Goal: Information Seeking & Learning: Learn about a topic

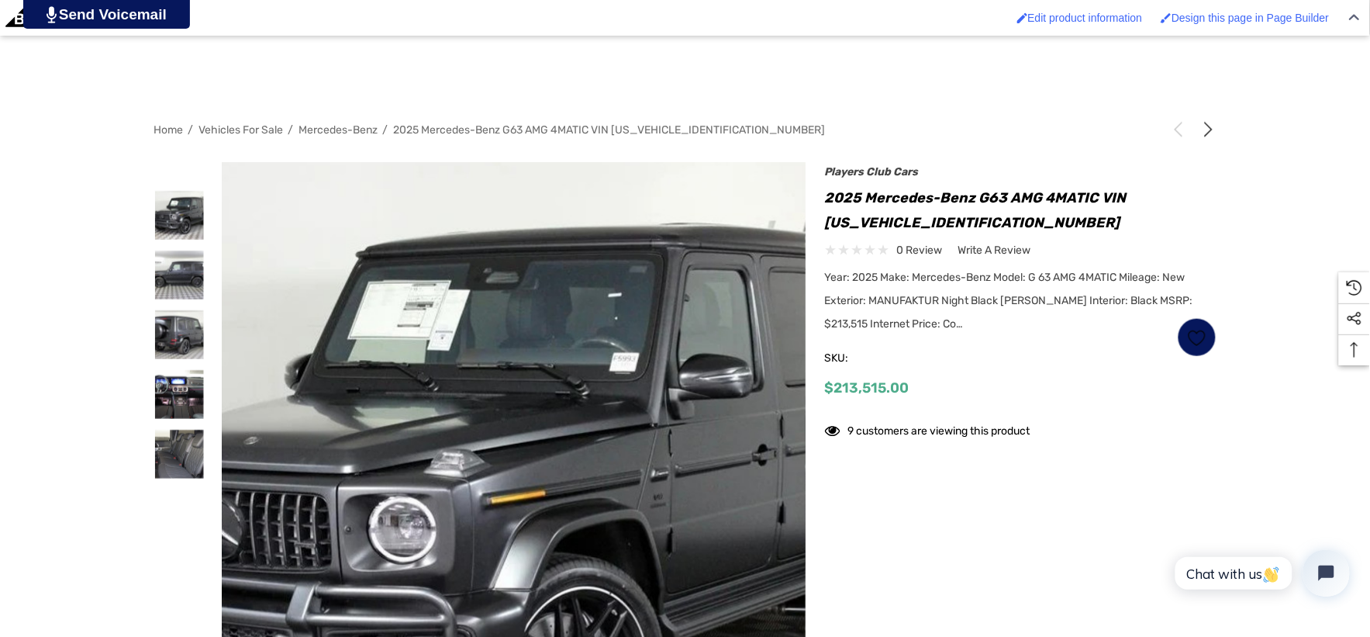
scroll to position [344, 0]
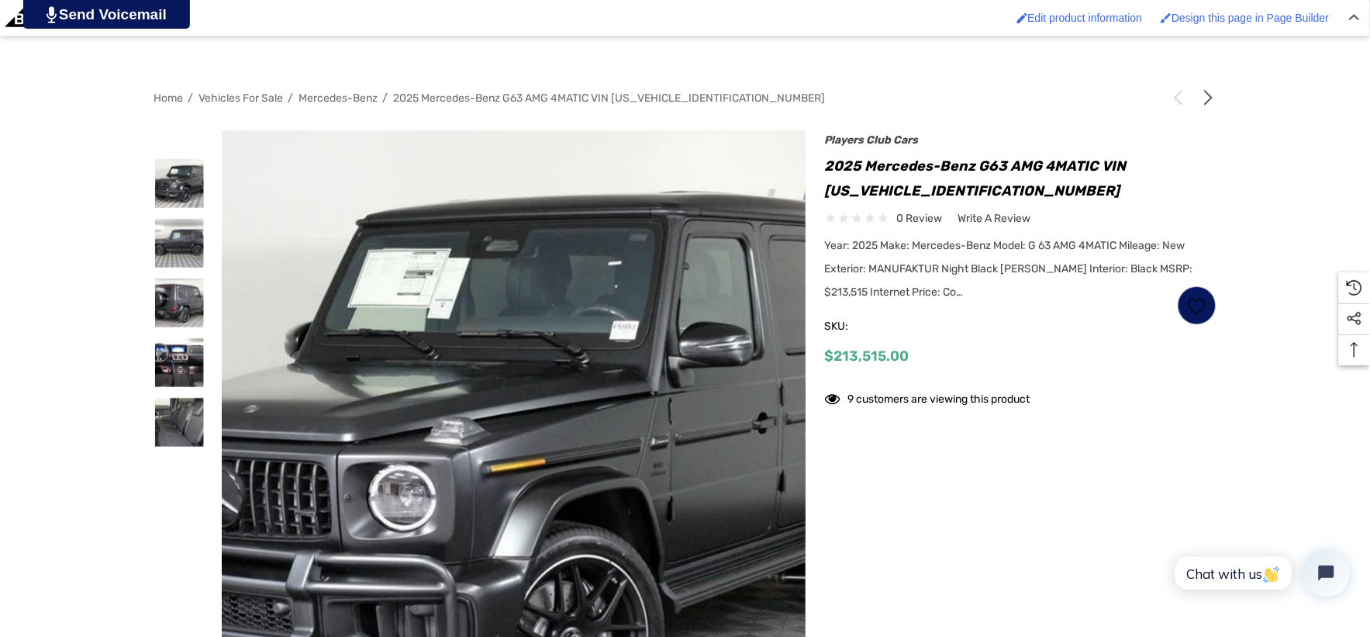
click at [554, 345] on img at bounding box center [485, 475] width 993 height 744
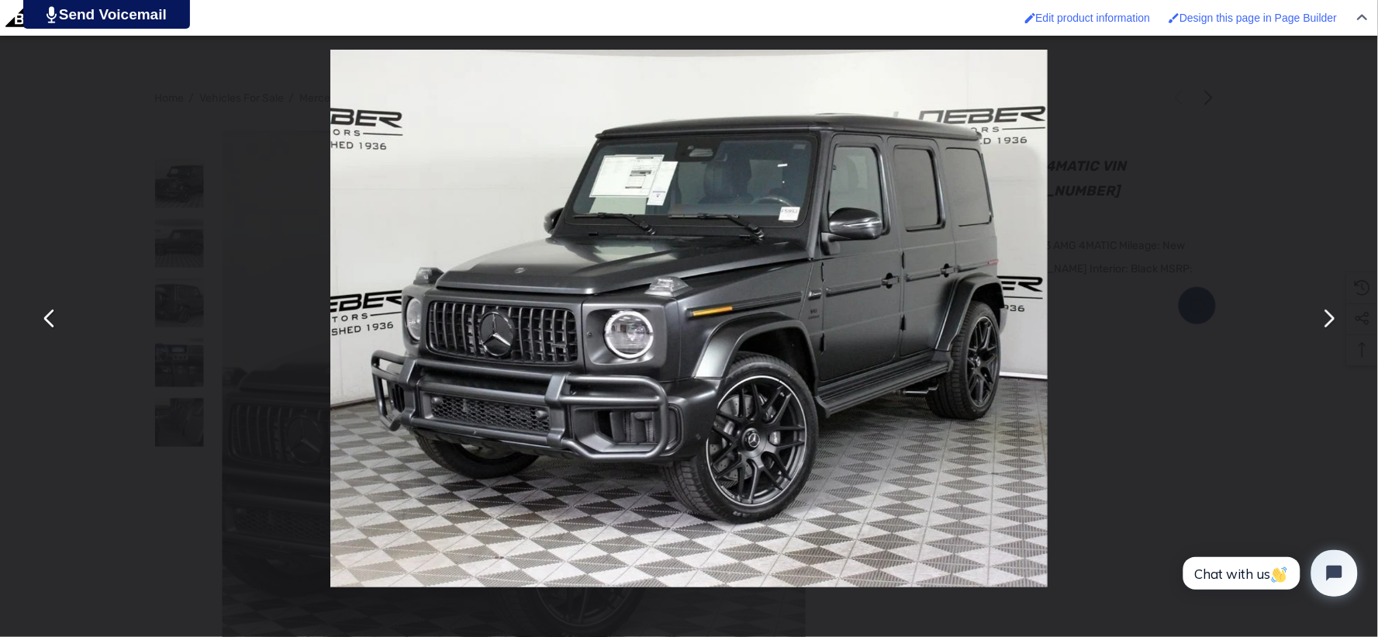
click at [156, 109] on div "You can close this modal content with the ESC key" at bounding box center [689, 318] width 1378 height 637
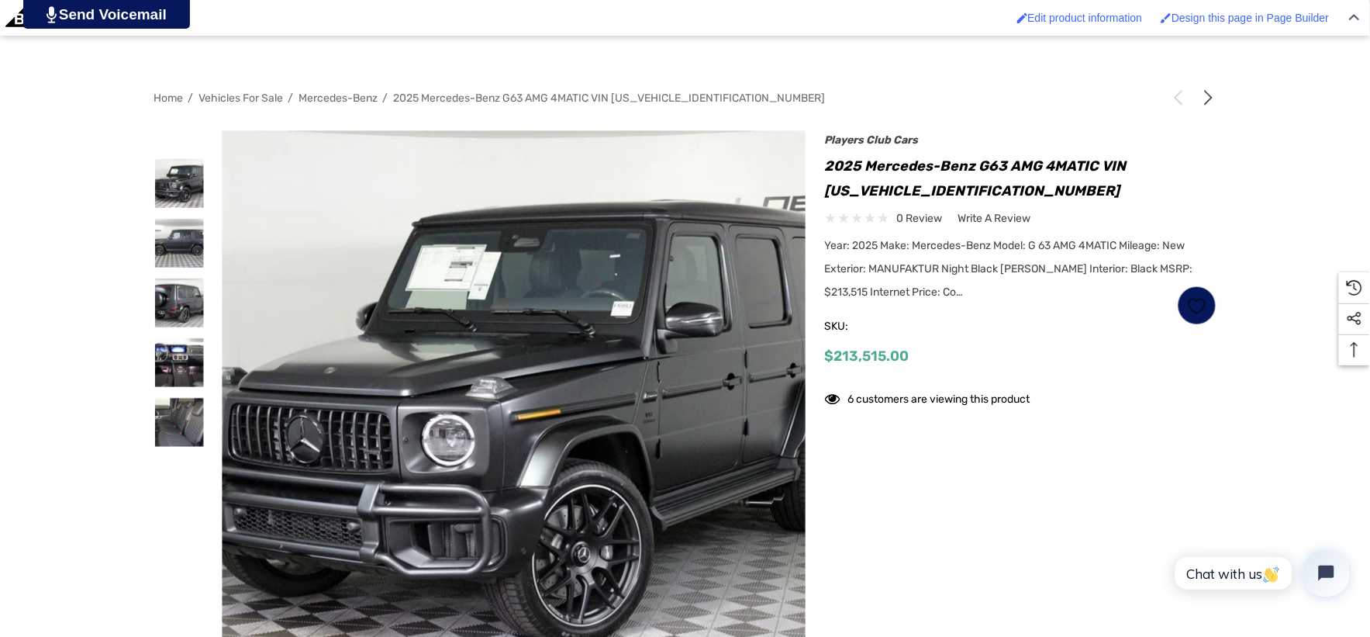
click at [830, 190] on h1 "2025 Mercedes-Benz G63 AMG 4MATIC VIN [US_VEHICLE_IDENTIFICATION_NUMBER]" at bounding box center [1021, 179] width 392 height 50
click at [882, 180] on h1 "2025 Mercedes-Benz G63 AMG 4MATIC VIN [US_VEHICLE_IDENTIFICATION_NUMBER]" at bounding box center [1021, 179] width 392 height 50
click at [962, 197] on h1 "2025 Mercedes-Benz G63 AMG 4MATIC VIN [US_VEHICLE_IDENTIFICATION_NUMBER]" at bounding box center [1021, 179] width 392 height 50
click at [982, 199] on h1 "2025 Mercedes-Benz G63 AMG 4MATIC VIN [US_VEHICLE_IDENTIFICATION_NUMBER]" at bounding box center [1021, 179] width 392 height 50
click at [986, 189] on h1 "2025 Mercedes-Benz G63 AMG 4MATIC VIN [US_VEHICLE_IDENTIFICATION_NUMBER]" at bounding box center [1021, 179] width 392 height 50
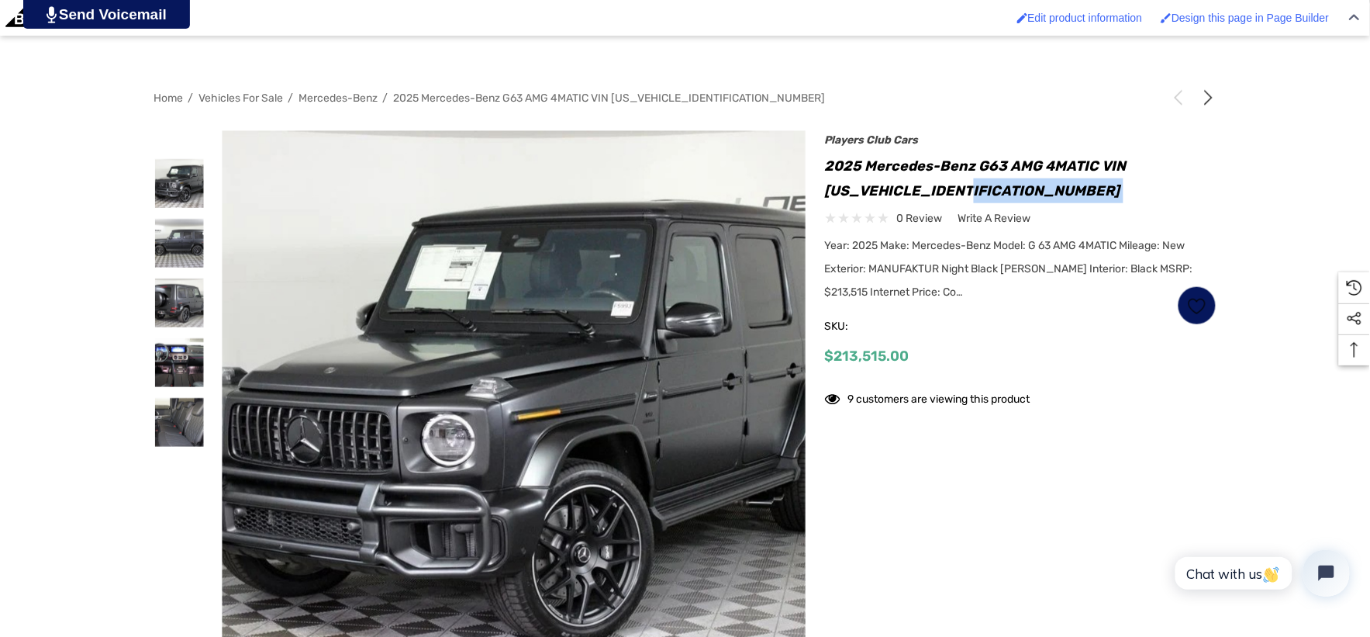
click at [986, 189] on h1 "2025 Mercedes-Benz G63 AMG 4MATIC VIN [US_VEHICLE_IDENTIFICATION_NUMBER]" at bounding box center [1021, 179] width 392 height 50
drag, startPoint x: 986, startPoint y: 189, endPoint x: 975, endPoint y: 189, distance: 10.9
click at [982, 189] on h1 "2025 Mercedes-Benz G63 AMG 4MATIC VIN [US_VEHICLE_IDENTIFICATION_NUMBER]" at bounding box center [1021, 179] width 392 height 50
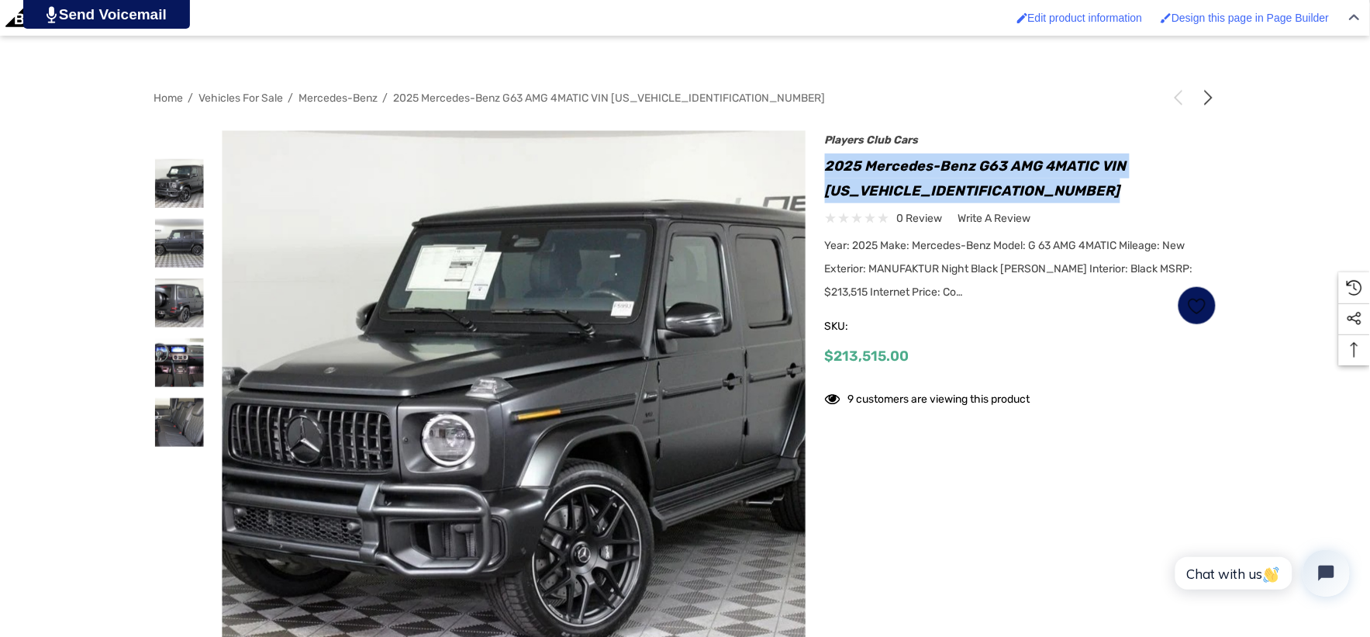
click at [896, 176] on h1 "2025 Mercedes-Benz G63 AMG 4MATIC VIN [US_VEHICLE_IDENTIFICATION_NUMBER]" at bounding box center [1021, 179] width 392 height 50
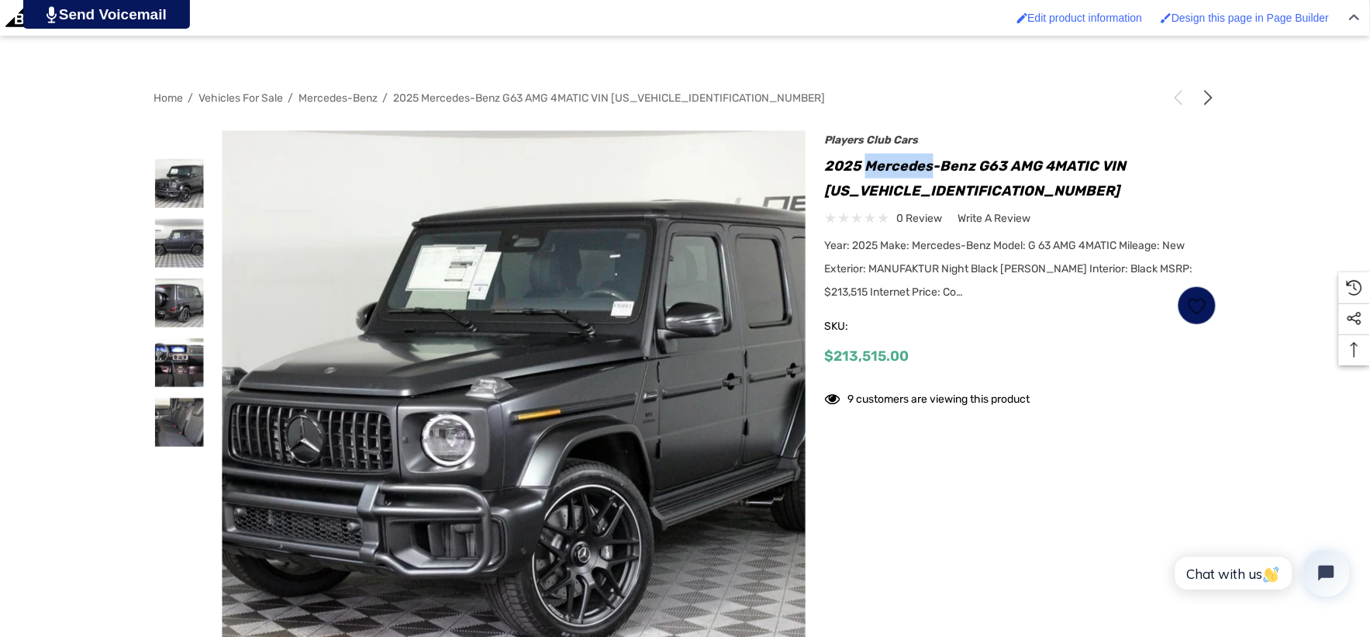
click at [898, 175] on h1 "2025 Mercedes-Benz G63 AMG 4MATIC VIN [US_VEHICLE_IDENTIFICATION_NUMBER]" at bounding box center [1021, 179] width 392 height 50
click at [827, 197] on h1 "2025 Mercedes-Benz G63 AMG 4MATIC VIN [US_VEHICLE_IDENTIFICATION_NUMBER]" at bounding box center [1021, 179] width 392 height 50
click at [830, 192] on h1 "2025 Mercedes-Benz G63 AMG 4MATIC VIN [US_VEHICLE_IDENTIFICATION_NUMBER]" at bounding box center [1021, 179] width 392 height 50
click at [903, 180] on h1 "2025 Mercedes-Benz G63 AMG 4MATIC VIN [US_VEHICLE_IDENTIFICATION_NUMBER]" at bounding box center [1021, 179] width 392 height 50
click at [995, 192] on h1 "2025 Mercedes-Benz G63 AMG 4MATIC VIN [US_VEHICLE_IDENTIFICATION_NUMBER]" at bounding box center [1021, 179] width 392 height 50
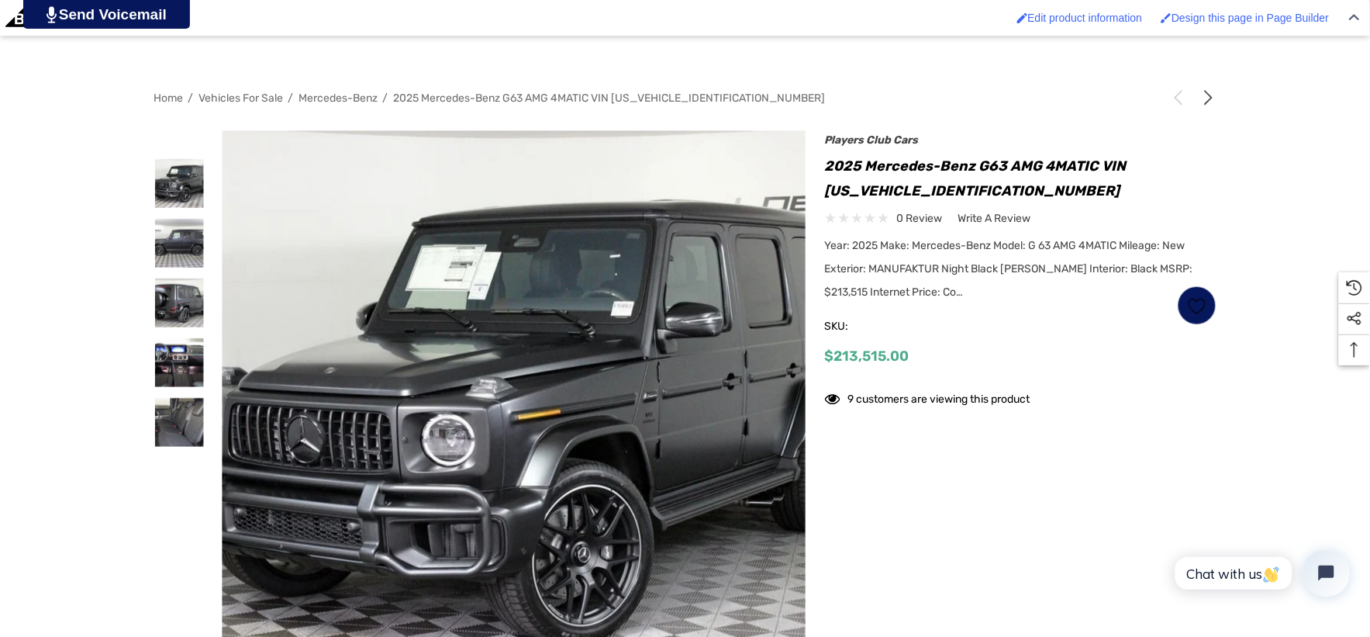
click at [919, 173] on h1 "2025 Mercedes-Benz G63 AMG 4MATIC VIN [US_VEHICLE_IDENTIFICATION_NUMBER]" at bounding box center [1021, 179] width 392 height 50
click at [919, 174] on h1 "2025 Mercedes-Benz G63 AMG 4MATIC VIN [US_VEHICLE_IDENTIFICATION_NUMBER]" at bounding box center [1021, 179] width 392 height 50
click at [982, 199] on h1 "2025 Mercedes-Benz G63 AMG 4MATIC VIN [US_VEHICLE_IDENTIFICATION_NUMBER]" at bounding box center [1021, 179] width 392 height 50
click at [987, 188] on h1 "2025 Mercedes-Benz G63 AMG 4MATIC VIN [US_VEHICLE_IDENTIFICATION_NUMBER]" at bounding box center [1021, 179] width 392 height 50
drag, startPoint x: 979, startPoint y: 188, endPoint x: 830, endPoint y: 197, distance: 149.2
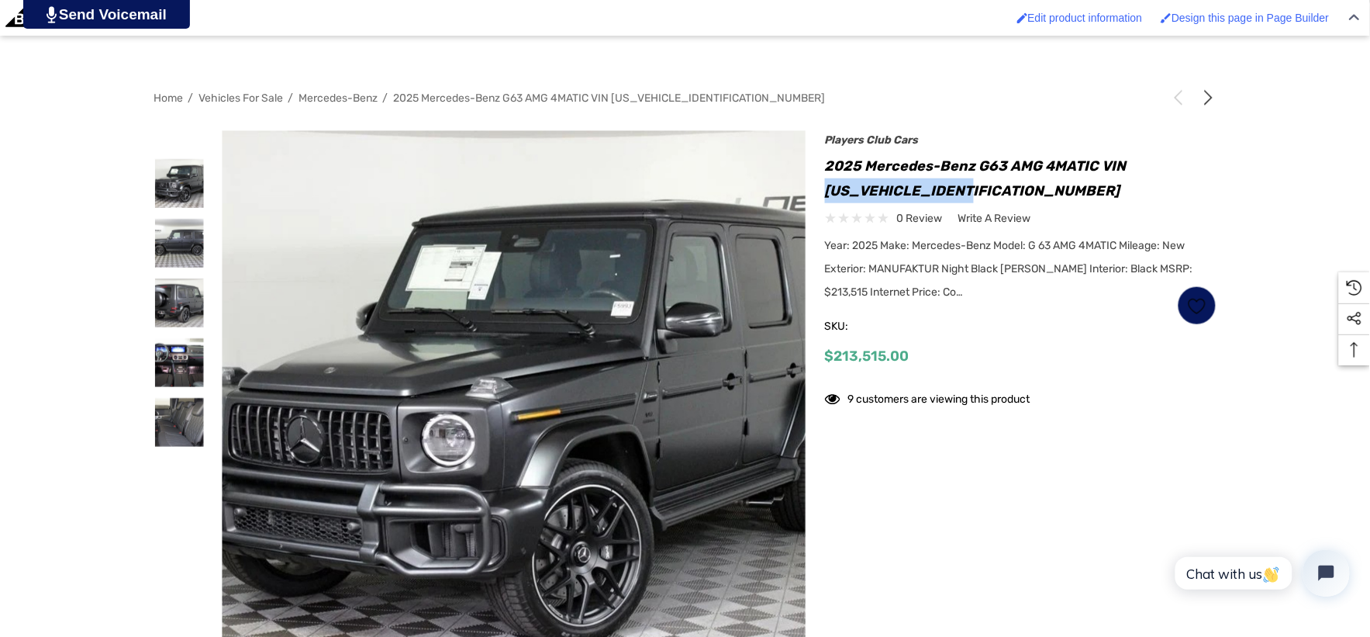
click at [830, 197] on h1 "2025 Mercedes-Benz G63 AMG 4MATIC VIN [US_VEHICLE_IDENTIFICATION_NUMBER]" at bounding box center [1021, 179] width 392 height 50
copy h1 "W1NWH5AB7SX054656"
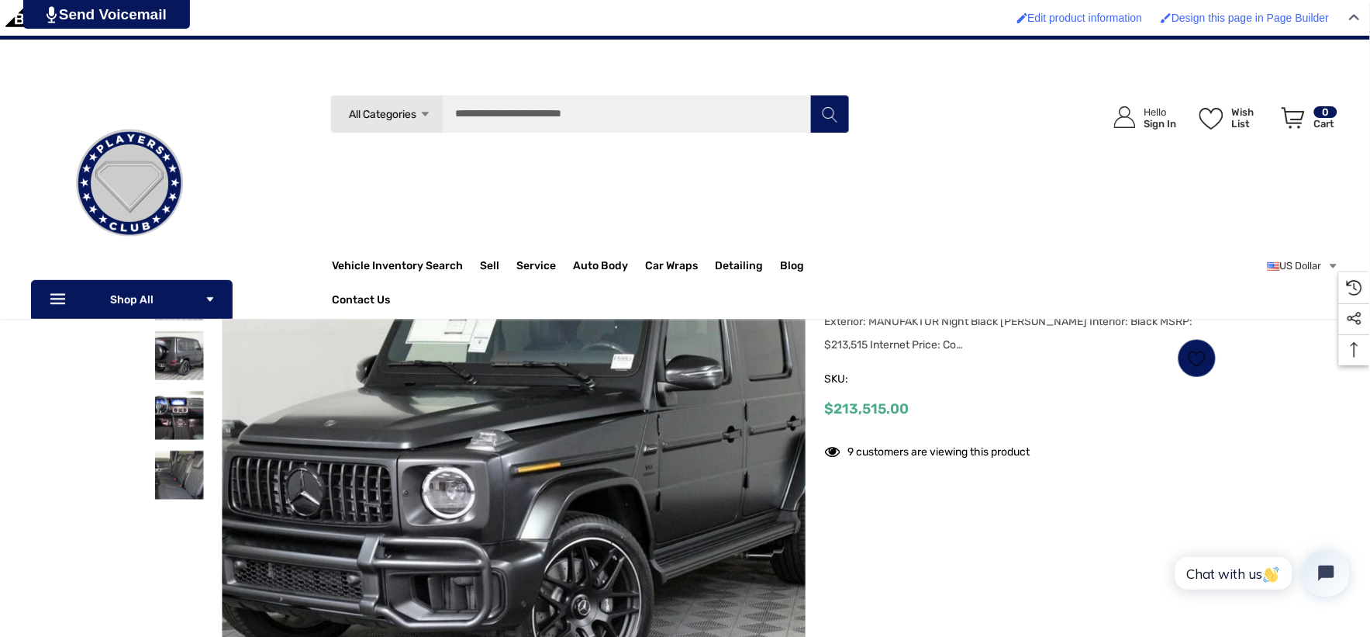
scroll to position [172, 0]
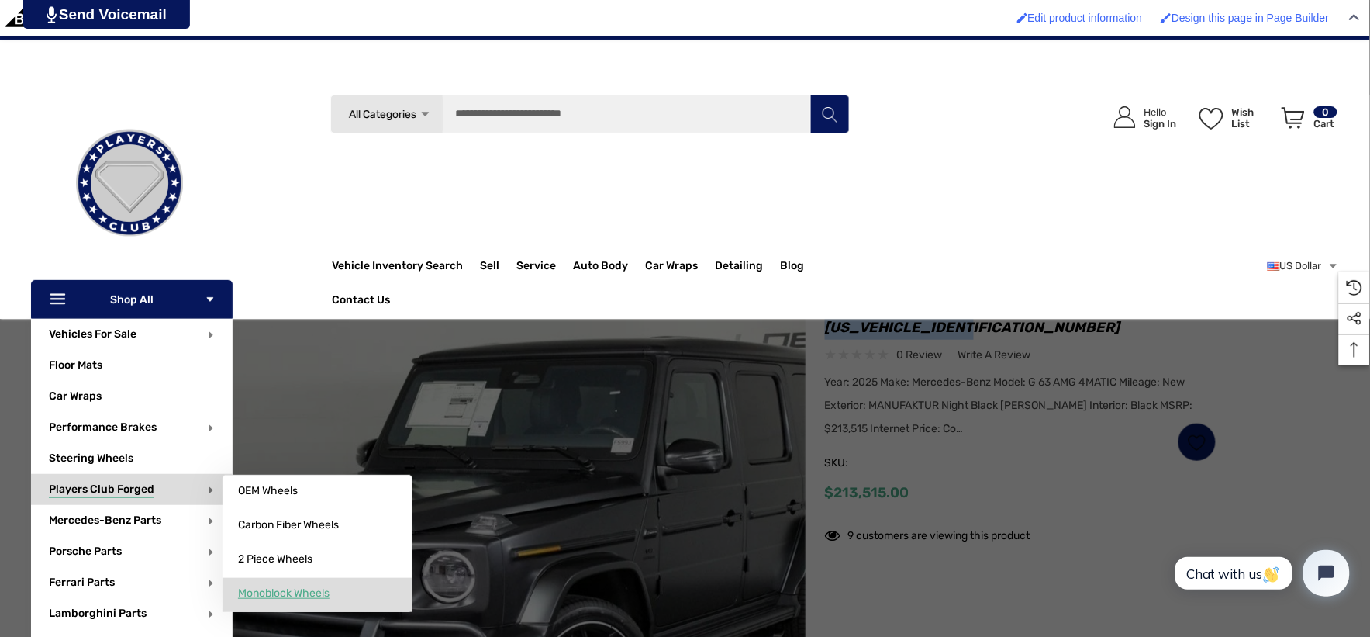
click at [309, 591] on span "Monoblock Wheels" at bounding box center [283, 593] width 91 height 14
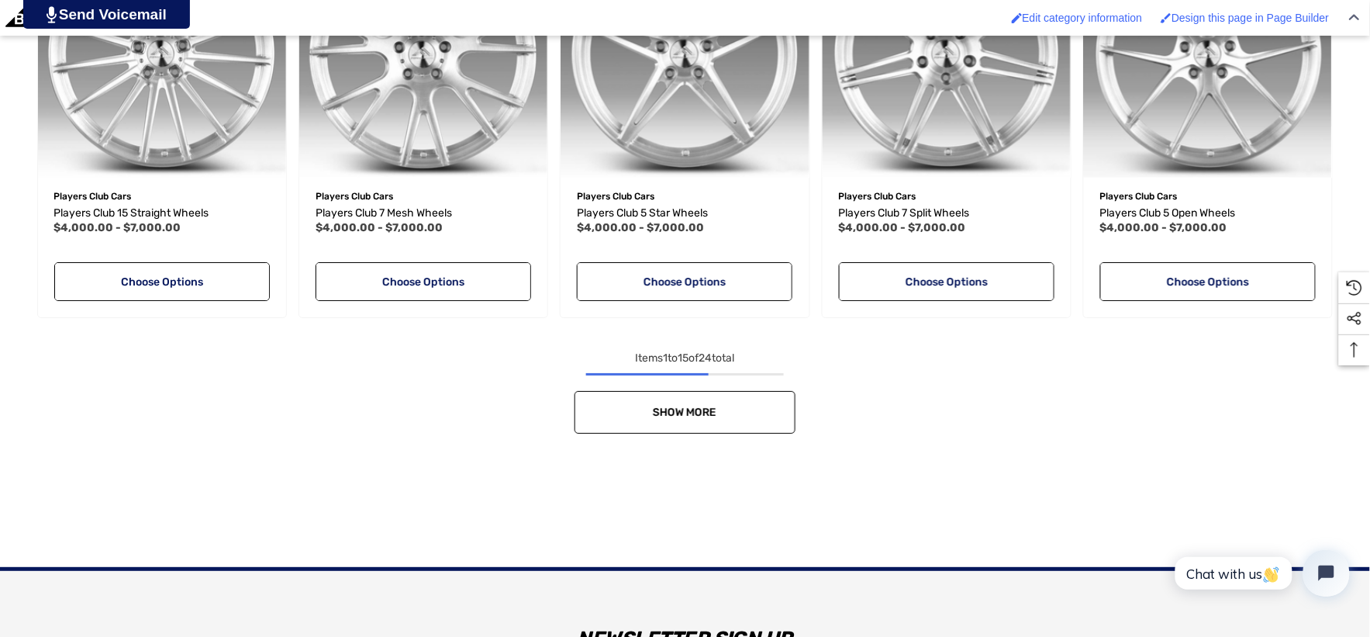
scroll to position [1551, 0]
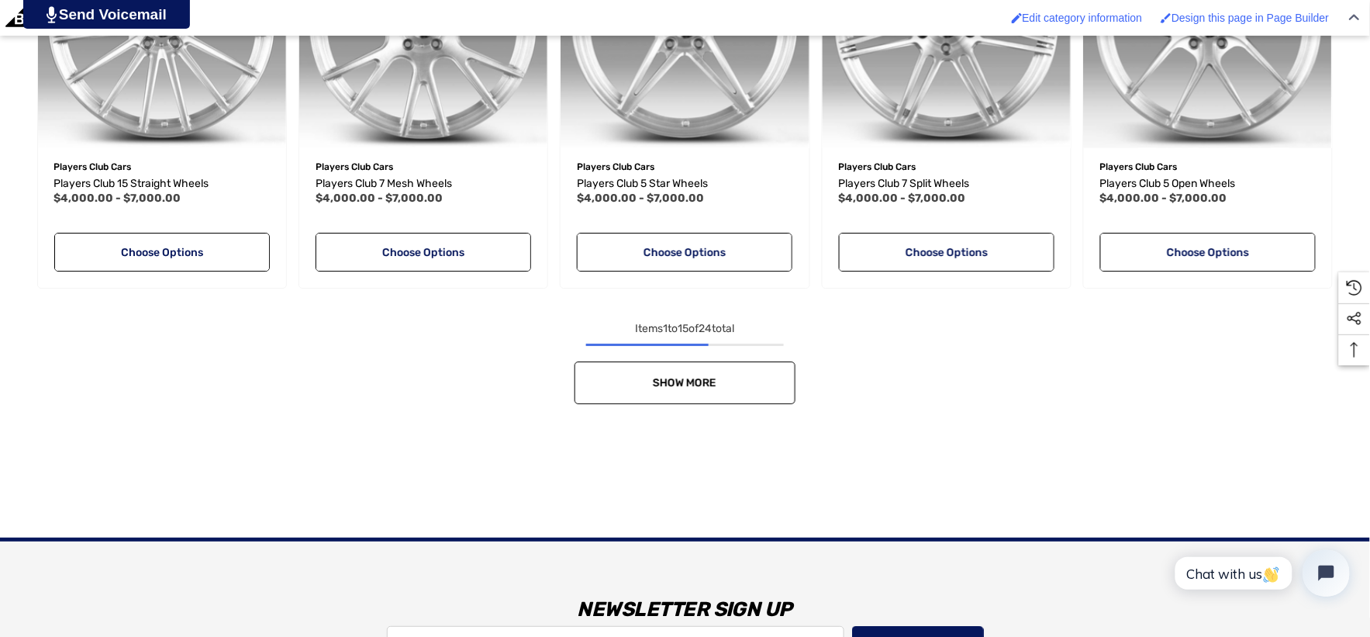
click at [716, 390] on link "Show More" at bounding box center [685, 382] width 221 height 43
click at [716, 390] on div "Show More" at bounding box center [685, 382] width 1308 height 43
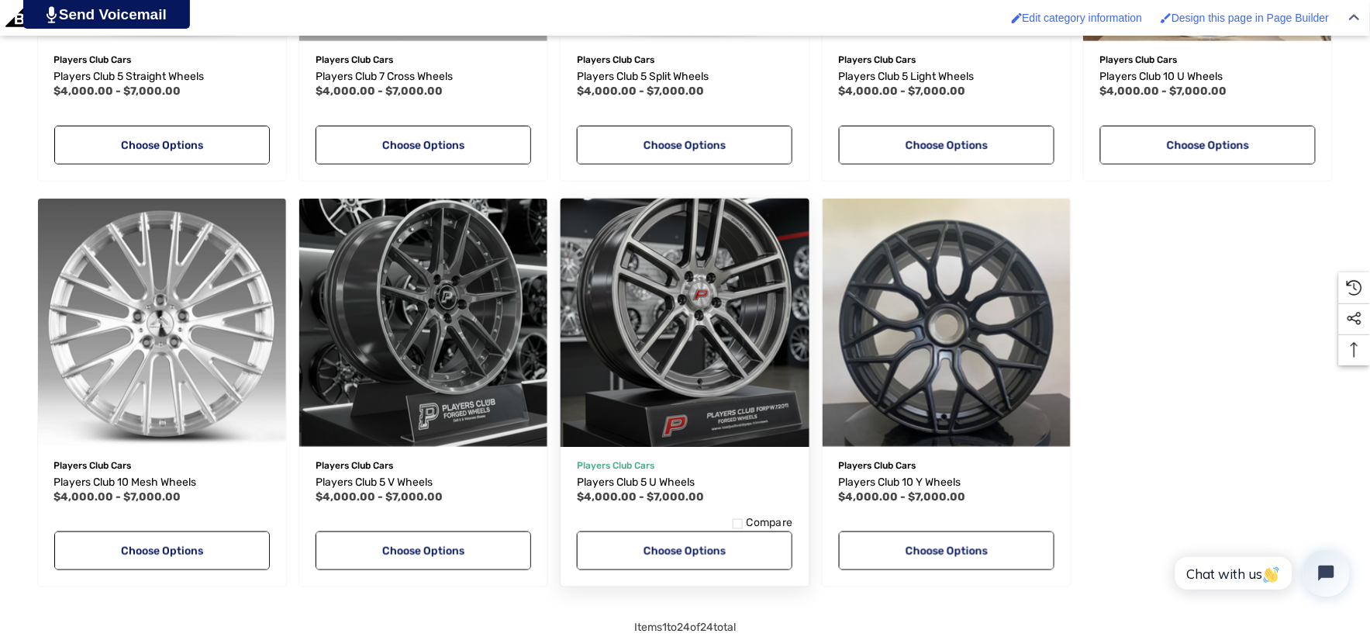
scroll to position [2067, 0]
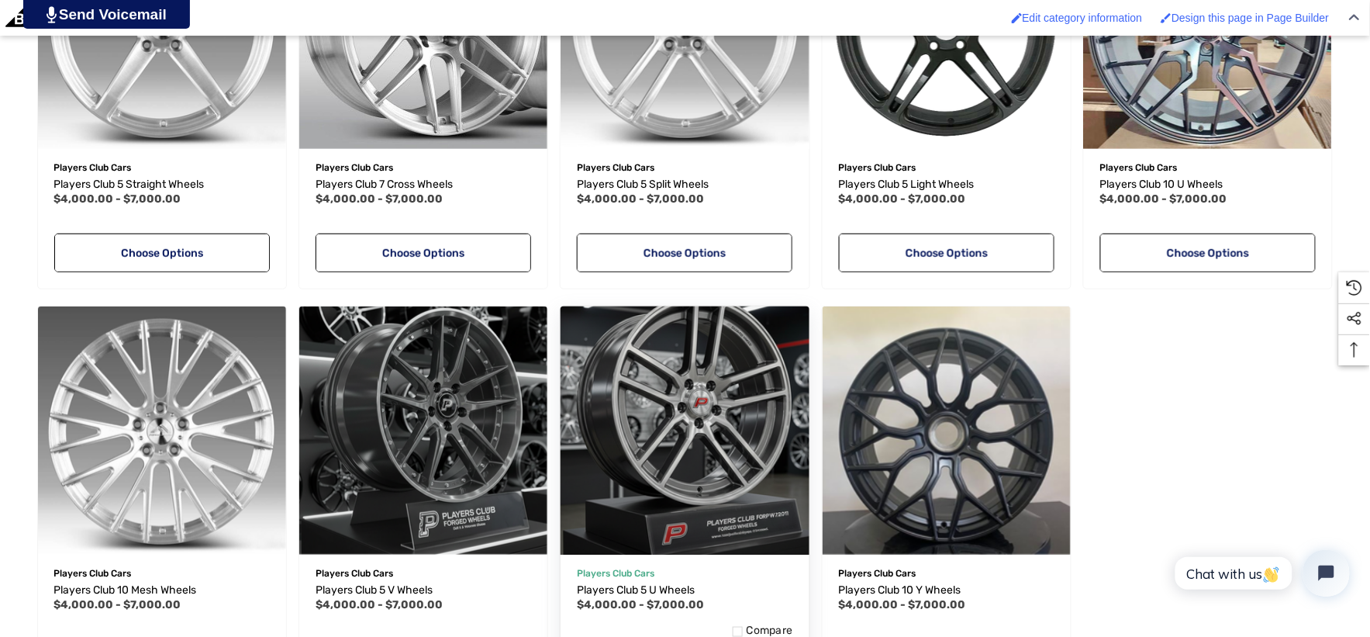
scroll to position [1981, 0]
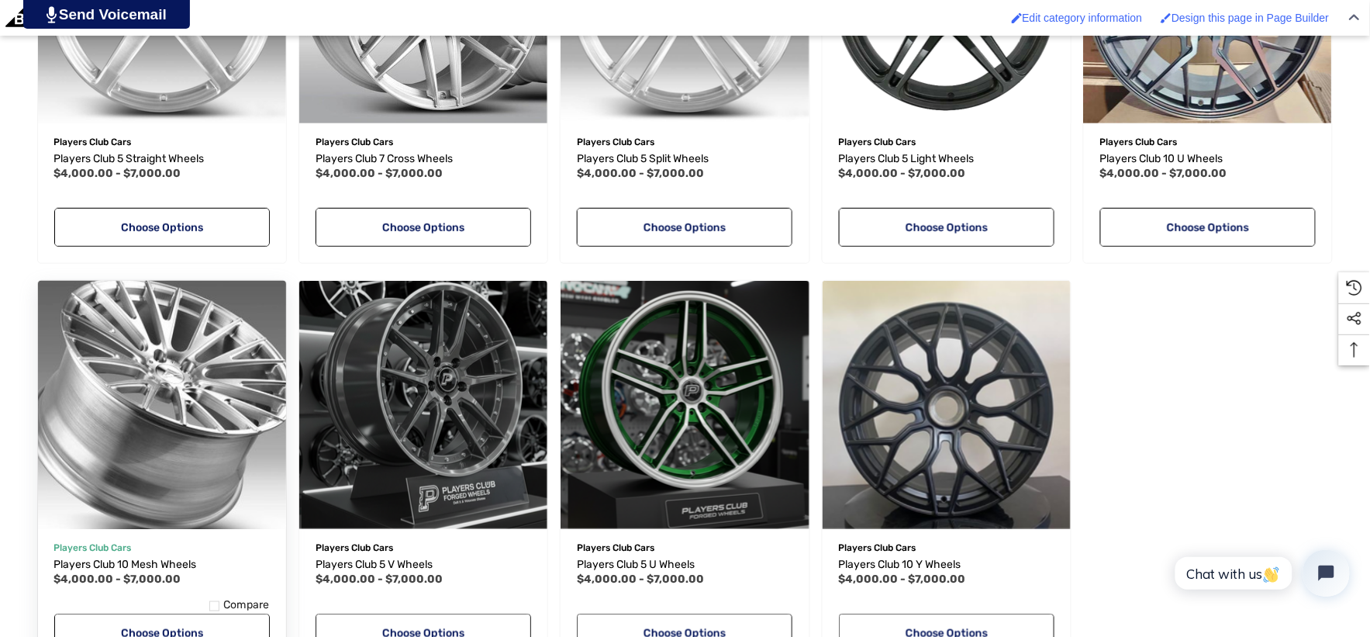
click at [212, 499] on img "Players Club 10 Mesh Wheels,Price range from $4,000.00 to $7,000.00\a" at bounding box center [161, 404] width 273 height 273
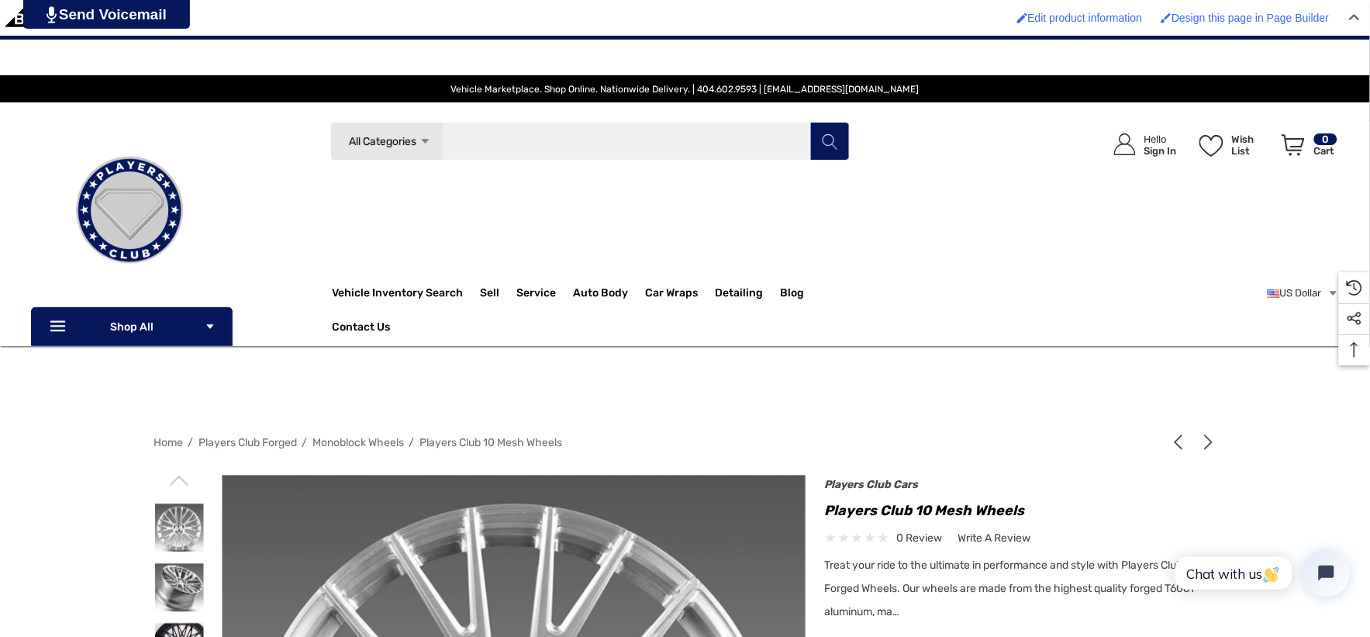
click at [487, 129] on input "Search" at bounding box center [590, 141] width 520 height 39
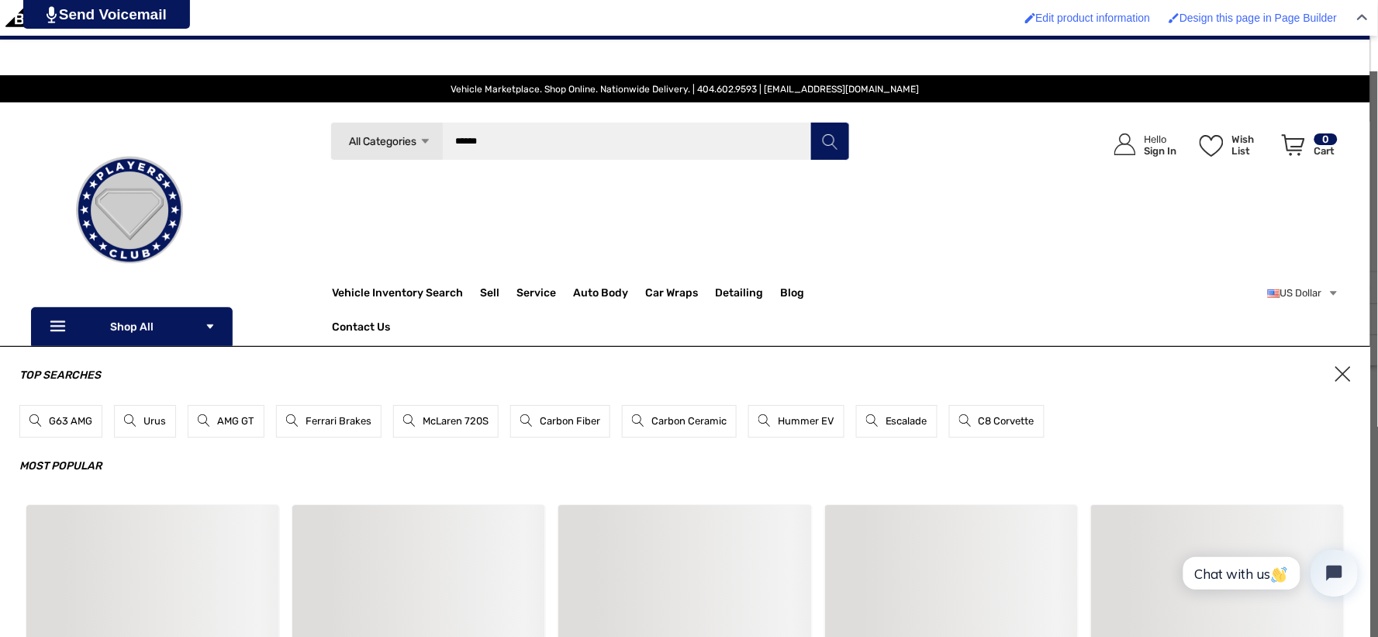
type input "******"
click at [810, 122] on button "Search" at bounding box center [829, 141] width 39 height 39
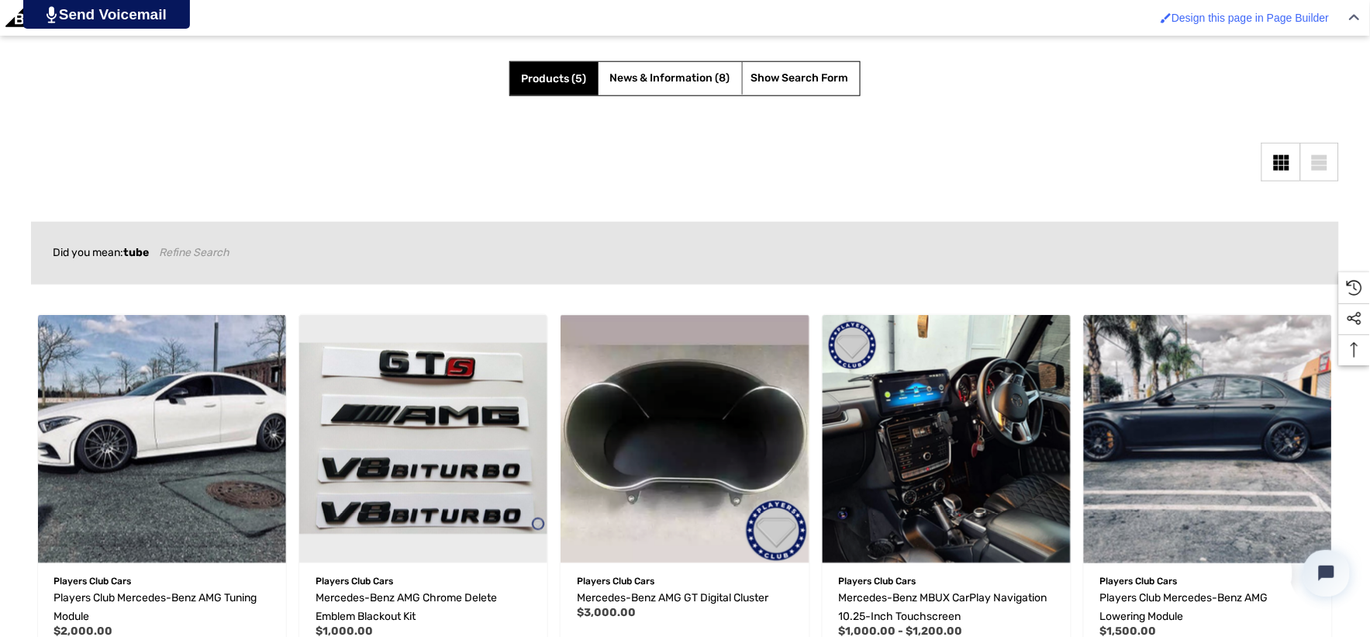
scroll to position [791, 0]
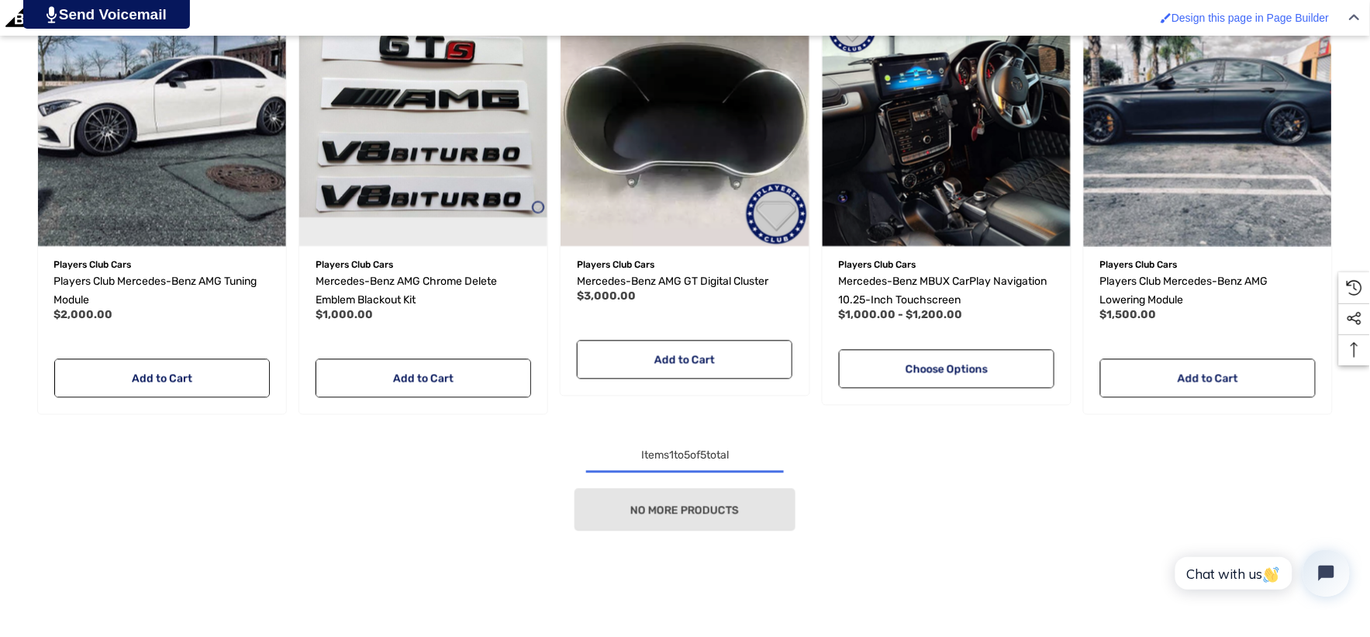
click at [189, 423] on div "Quick view Add to Wishlist Players Club Cars Players Club Mercedes-Benz AMG Tun…" at bounding box center [685, 260] width 1308 height 541
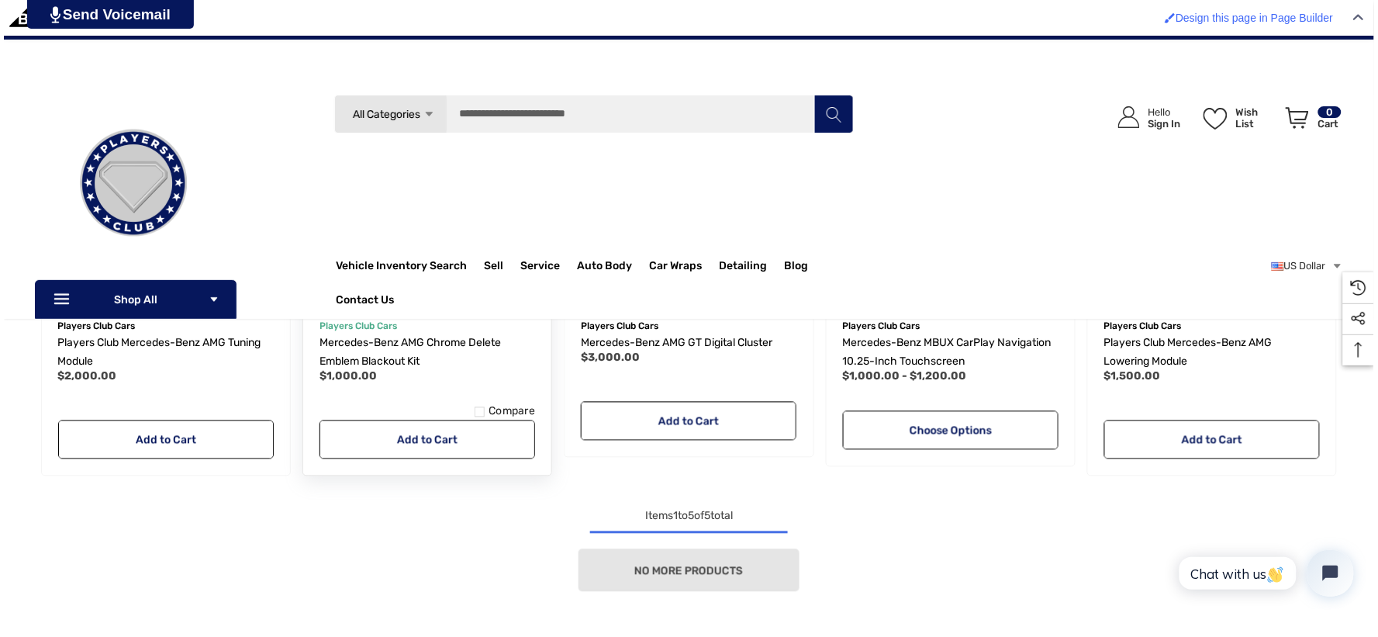
scroll to position [446, 0]
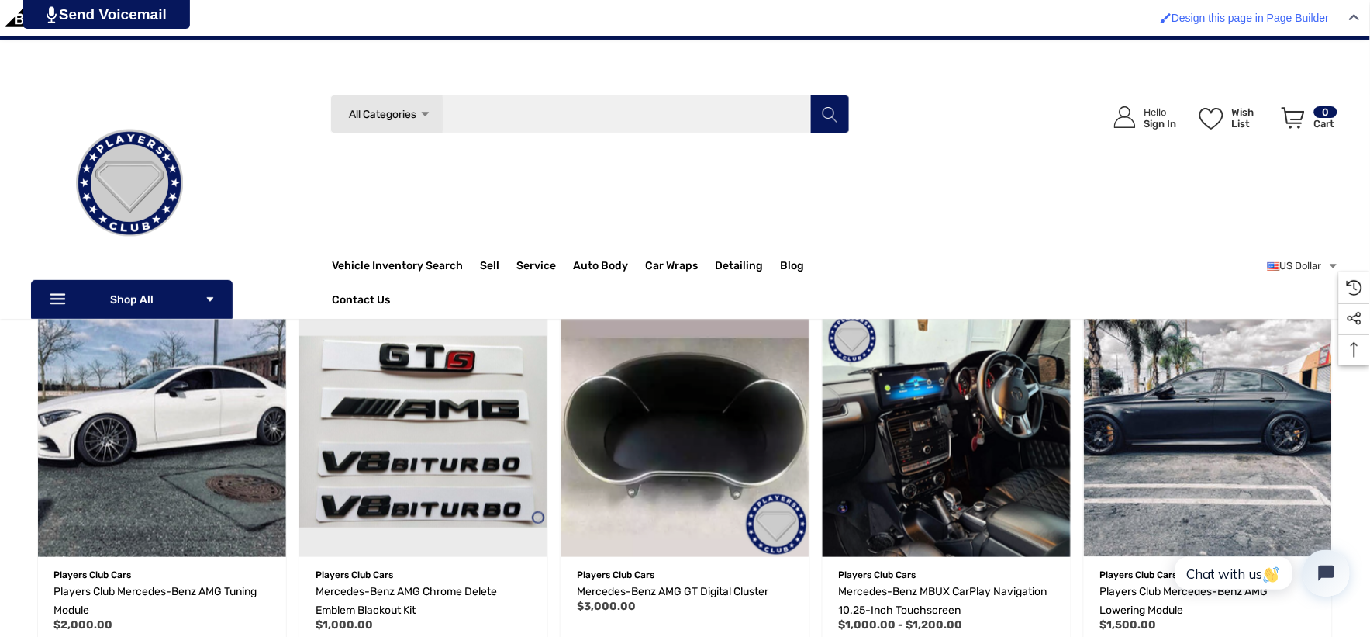
click at [545, 98] on input "Search" at bounding box center [590, 114] width 520 height 39
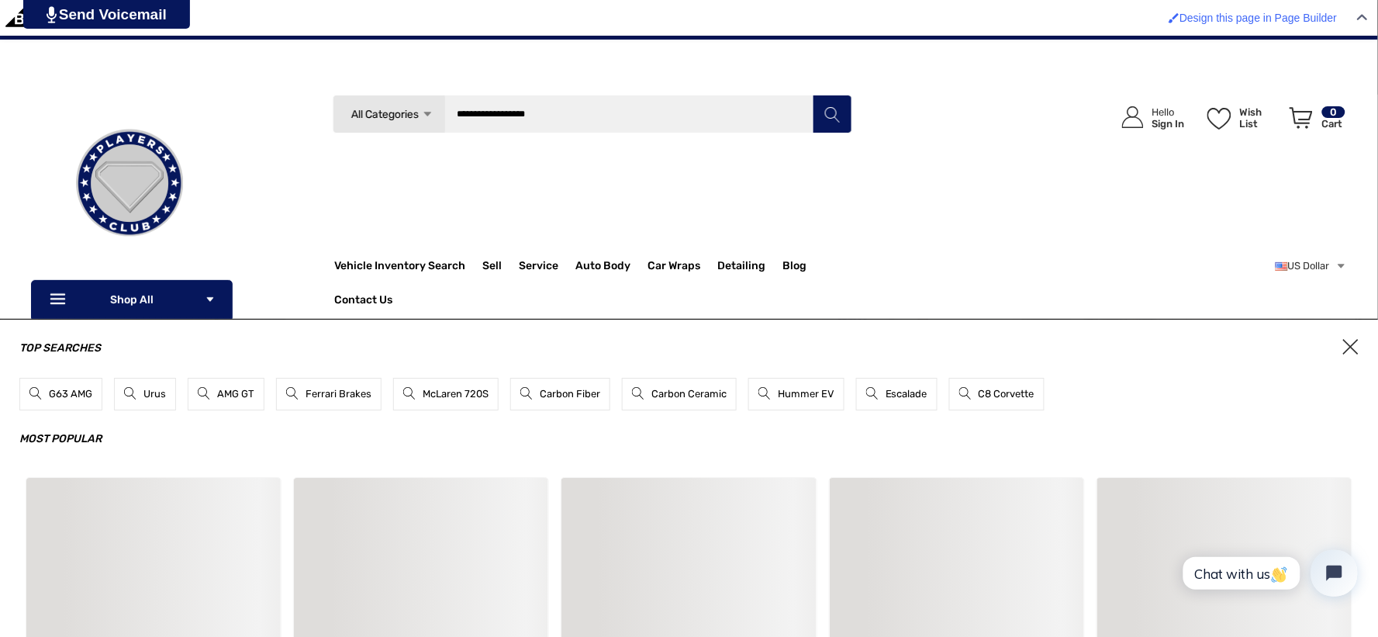
type input "**********"
click at [813, 95] on button "Search" at bounding box center [832, 114] width 39 height 39
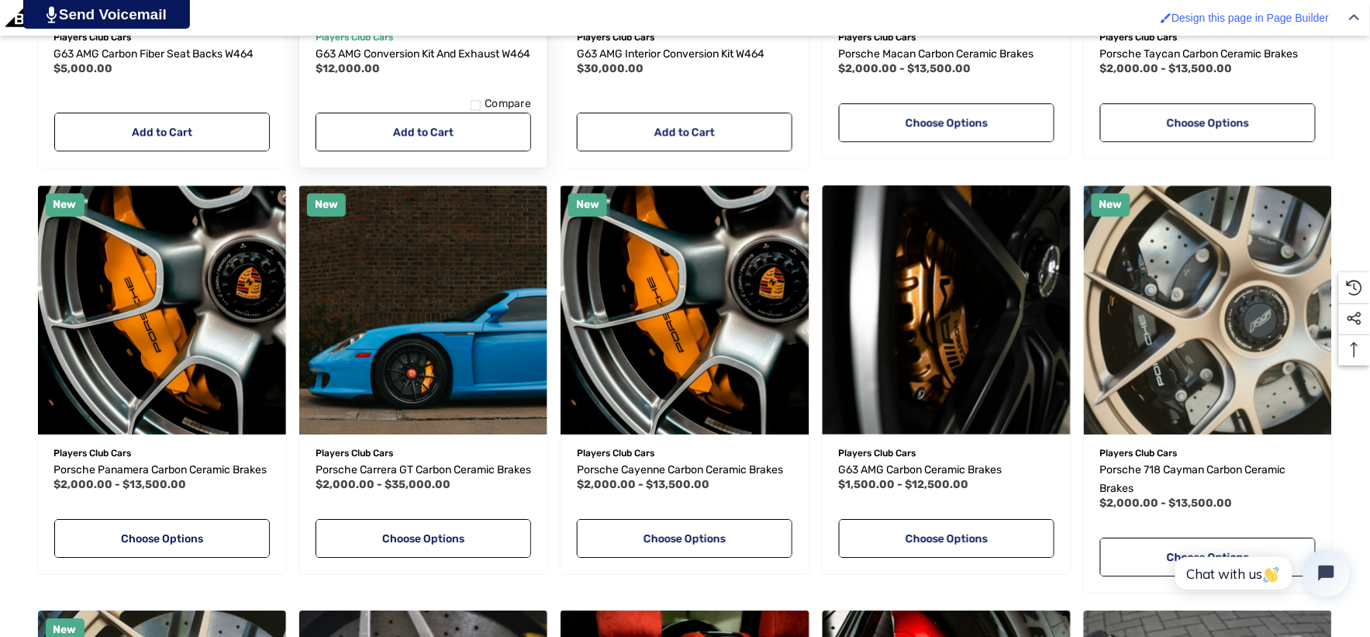
scroll to position [1292, 0]
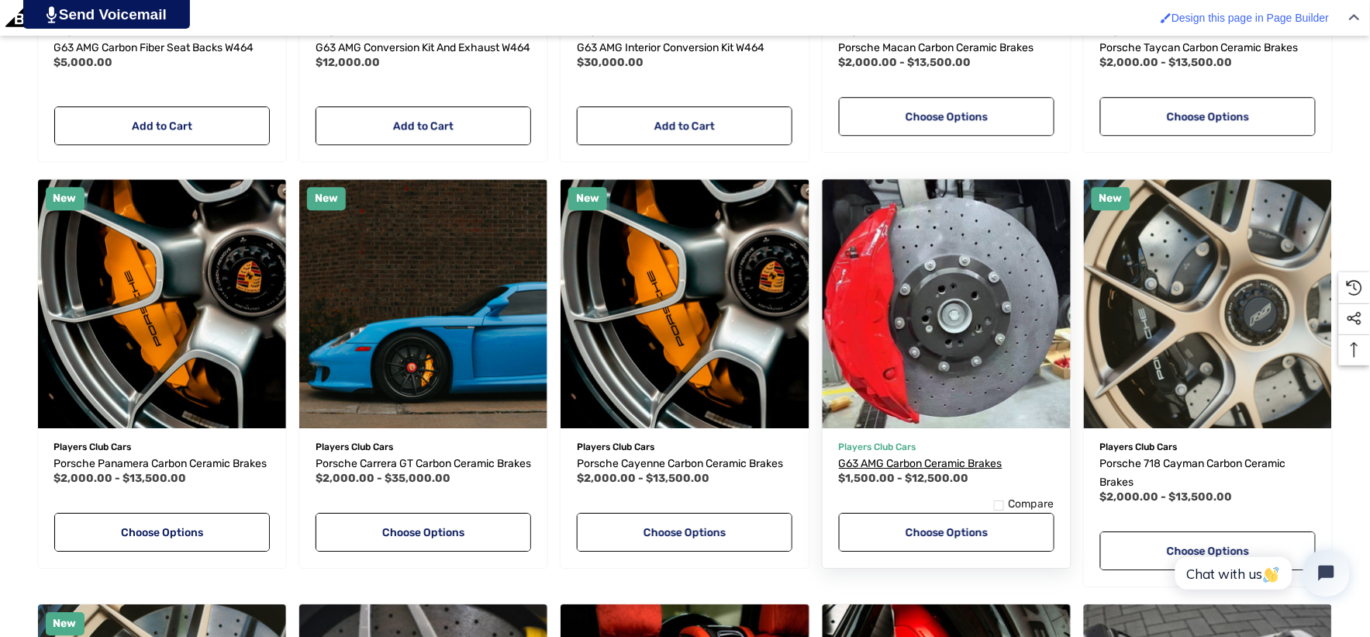
click at [861, 470] on span "G63 AMG Carbon Ceramic Brakes" at bounding box center [921, 463] width 164 height 13
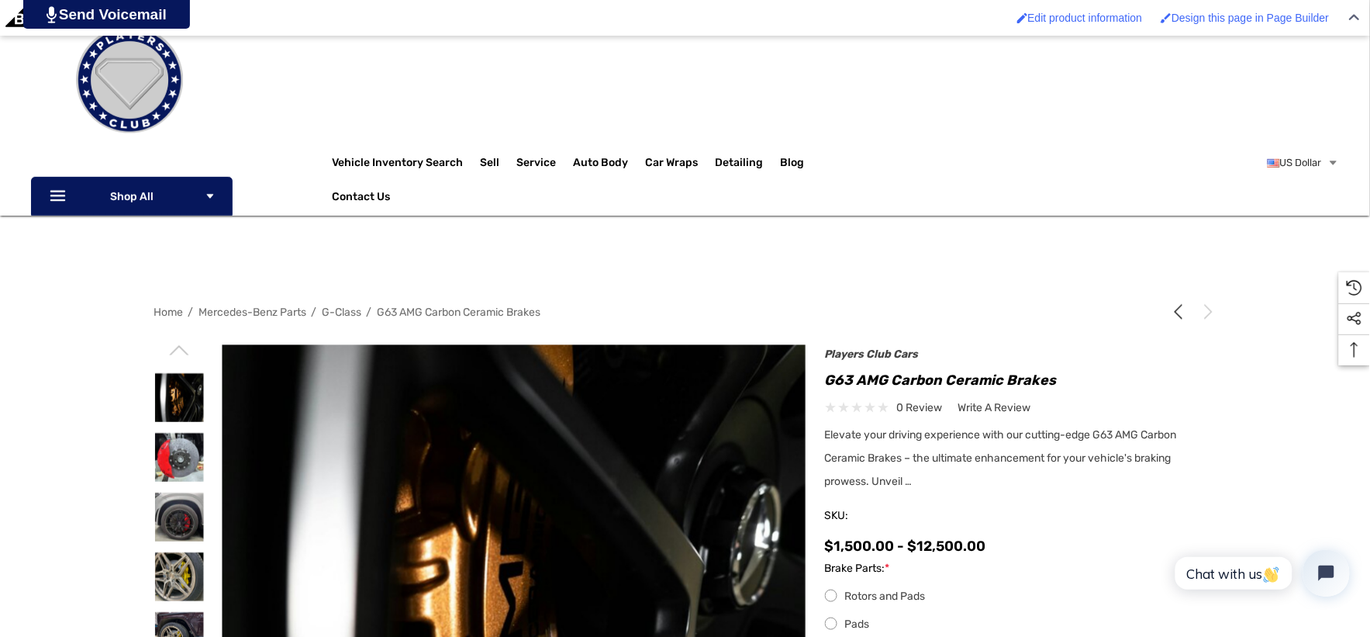
scroll to position [258, 0]
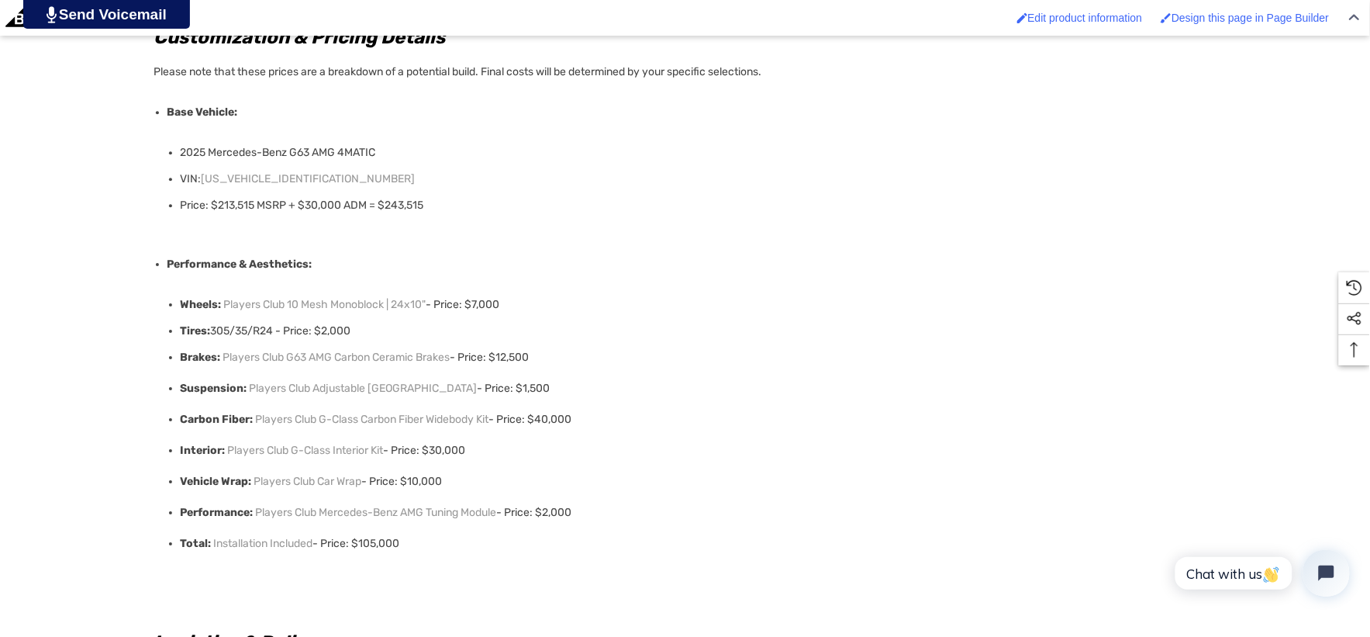
scroll to position [1292, 0]
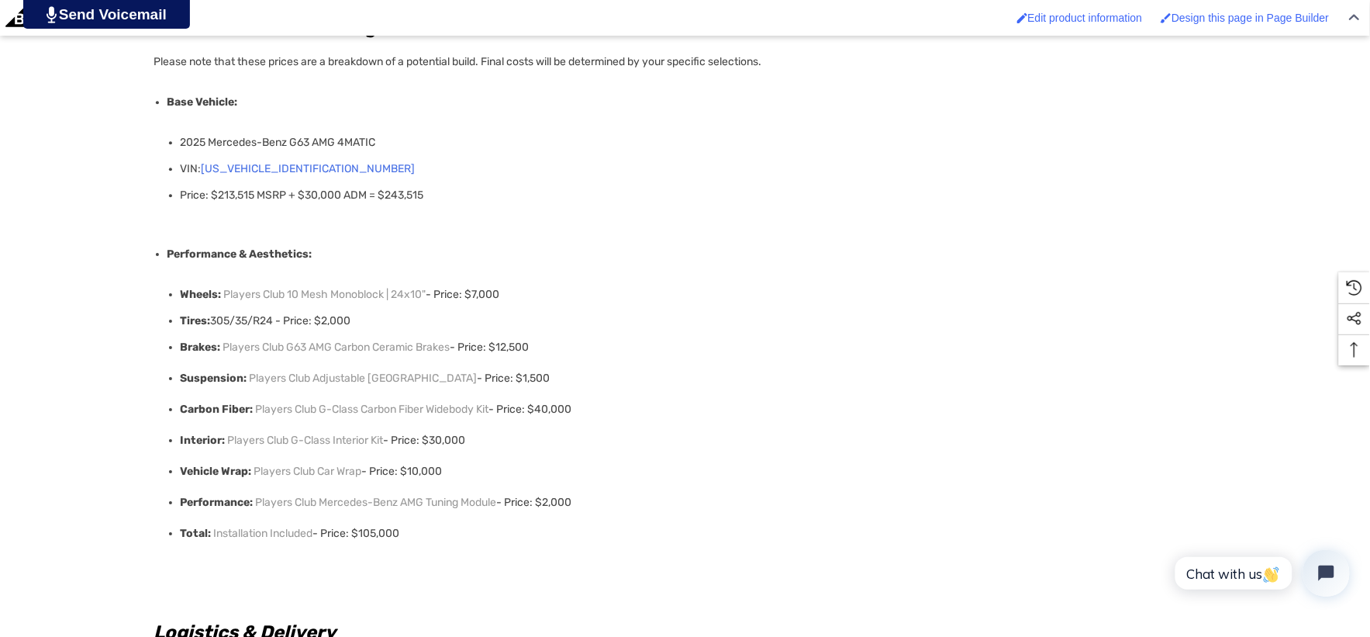
click at [315, 169] on link "W1NWH5AB7SX054656" at bounding box center [309, 169] width 214 height 22
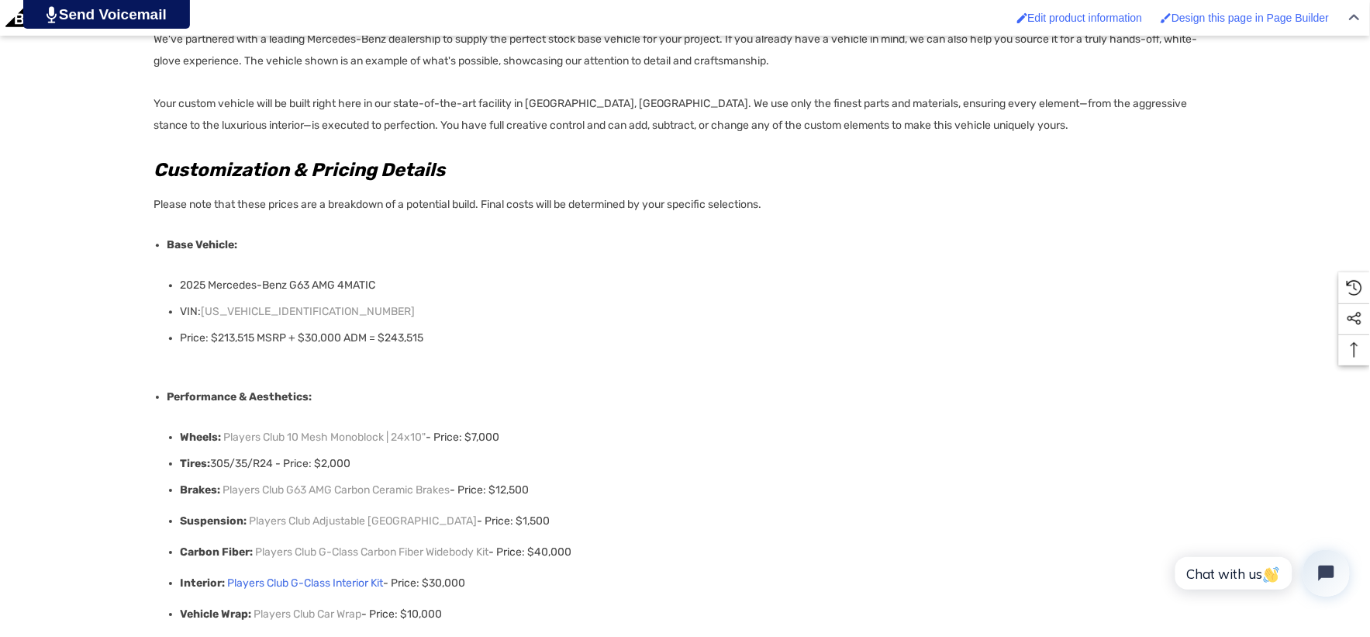
scroll to position [1292, 0]
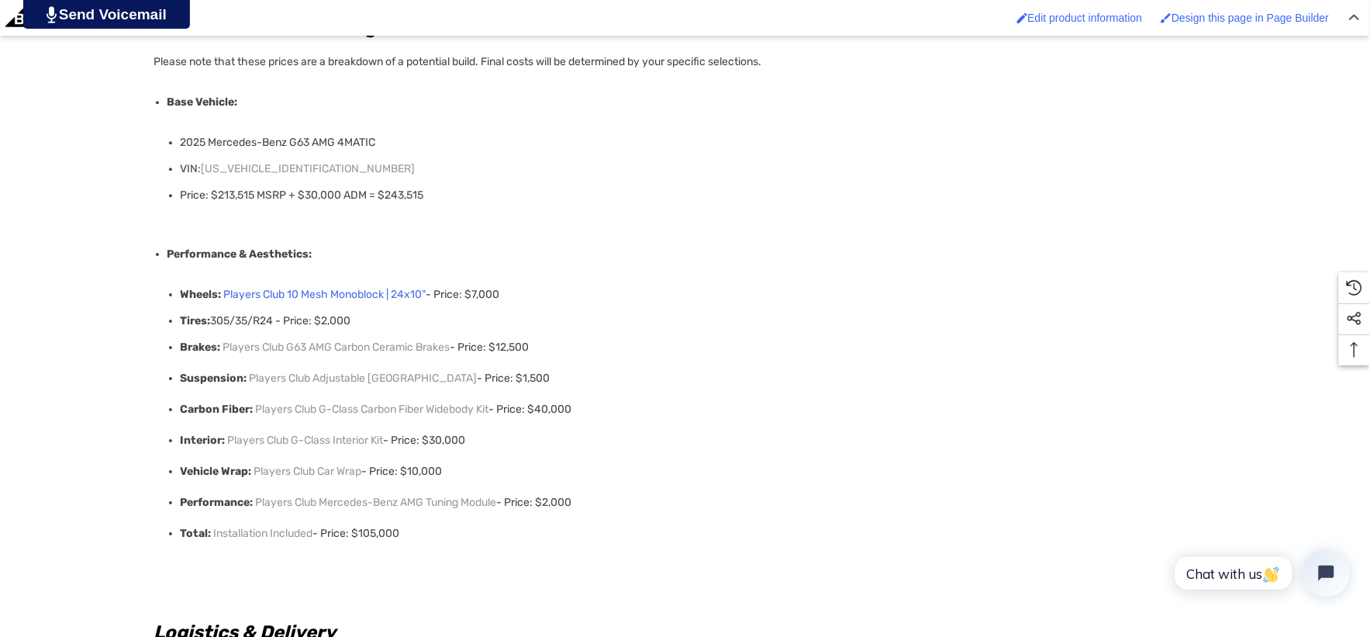
click at [351, 293] on link "Players Club 10 Mesh Monoblock | 24x10"" at bounding box center [325, 295] width 202 height 22
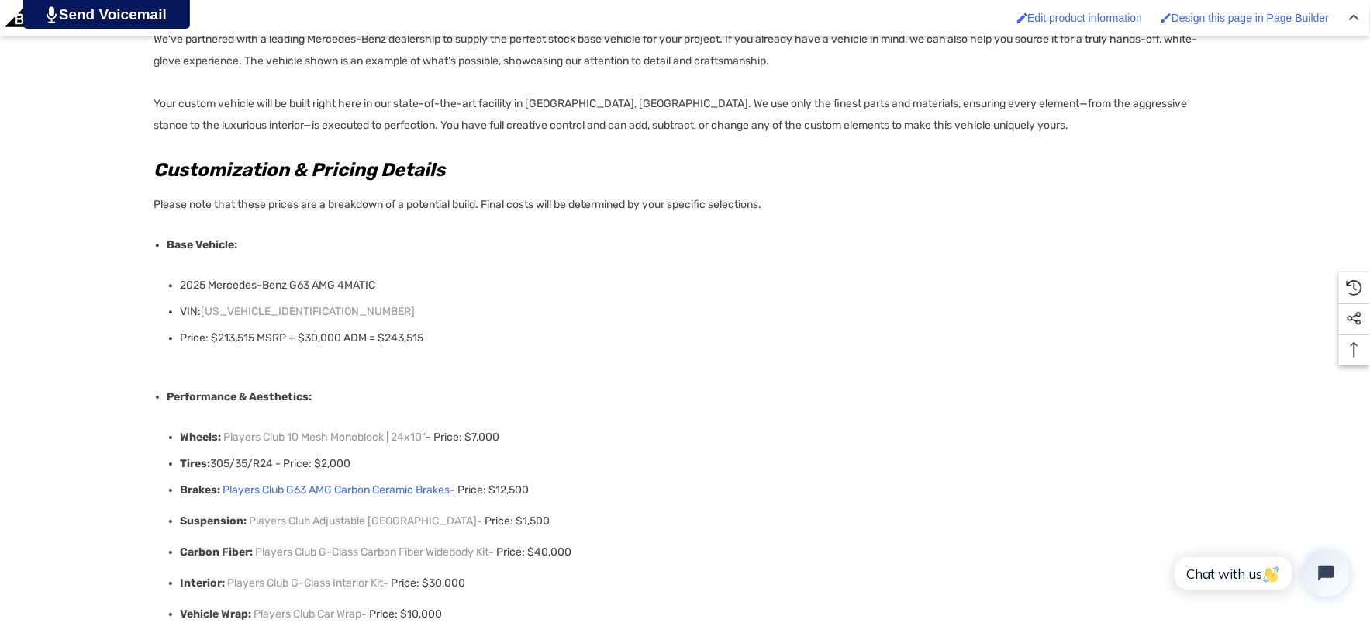
scroll to position [1292, 0]
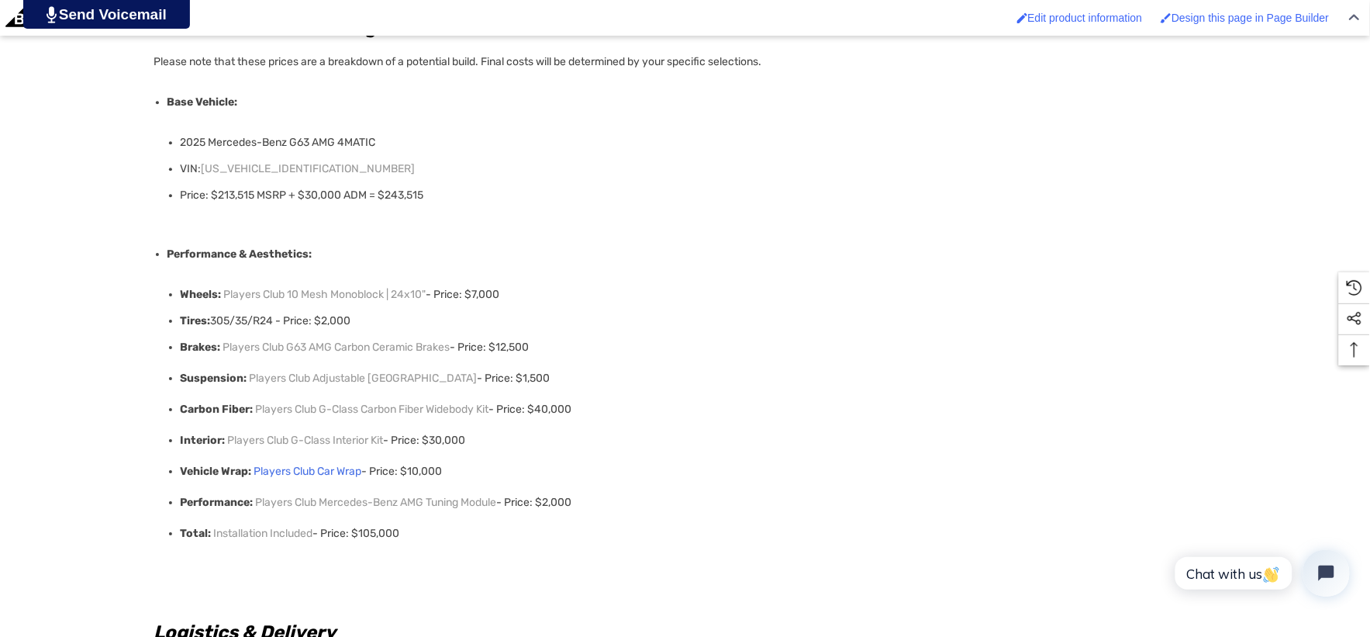
click at [326, 482] on link "Players Club Car Wrap" at bounding box center [308, 471] width 108 height 31
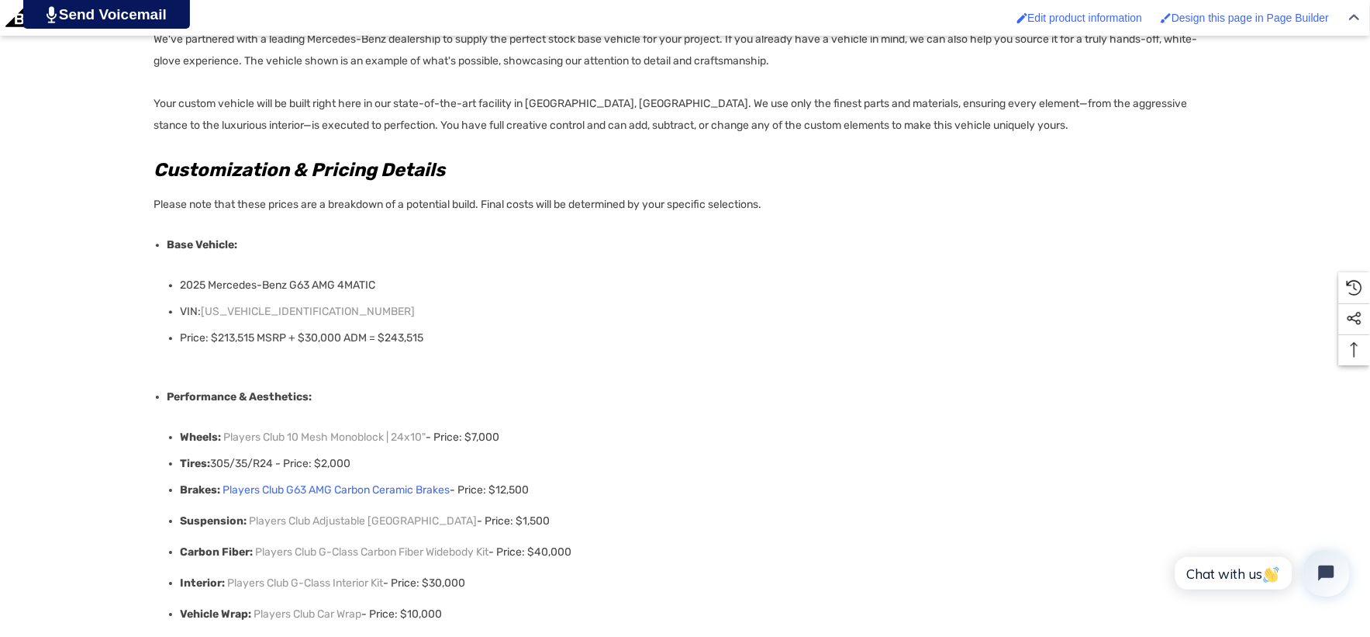
scroll to position [1292, 0]
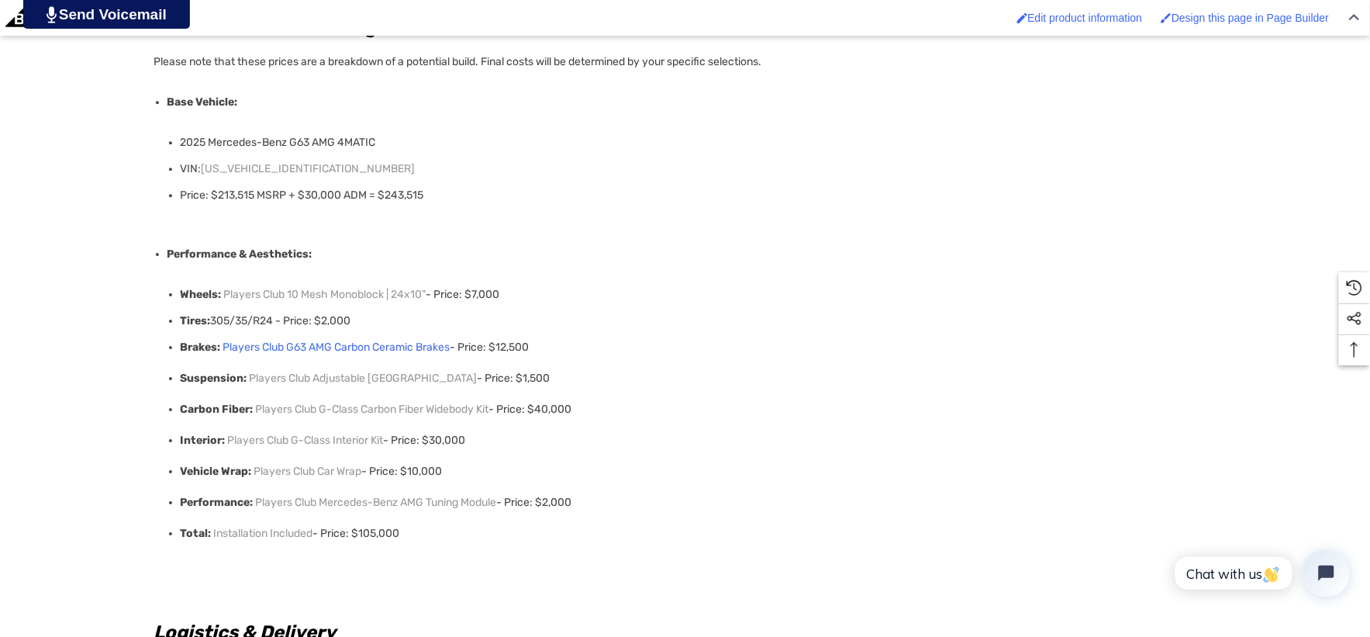
click at [381, 345] on link "Players Club G63 AMG Carbon Ceramic Brakes" at bounding box center [336, 347] width 227 height 31
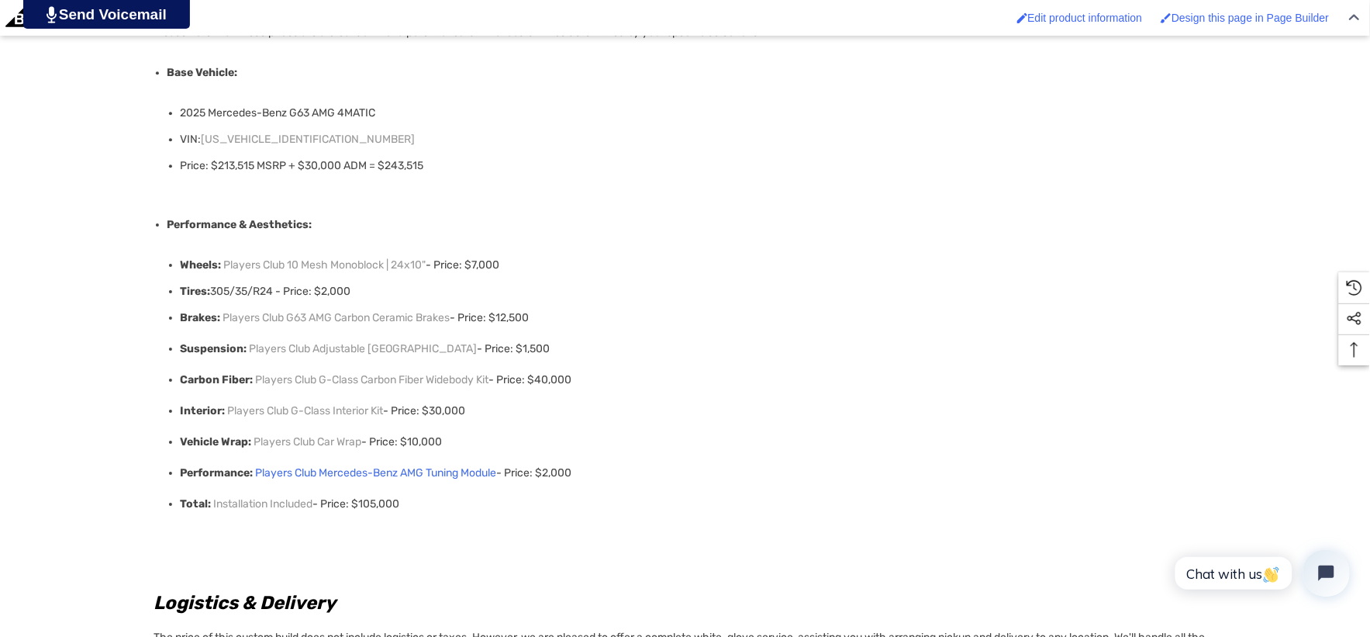
click at [358, 473] on link "Players Club Mercedes-Benz AMG Tuning Module" at bounding box center [376, 472] width 241 height 31
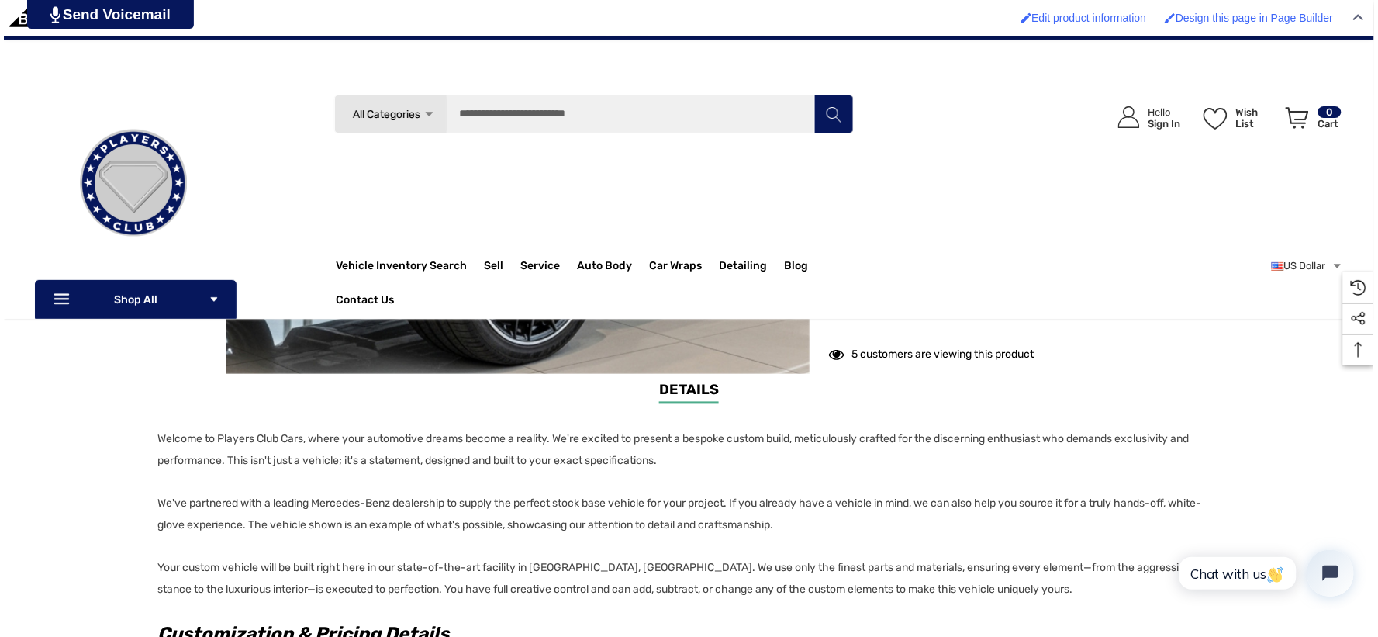
scroll to position [487, 0]
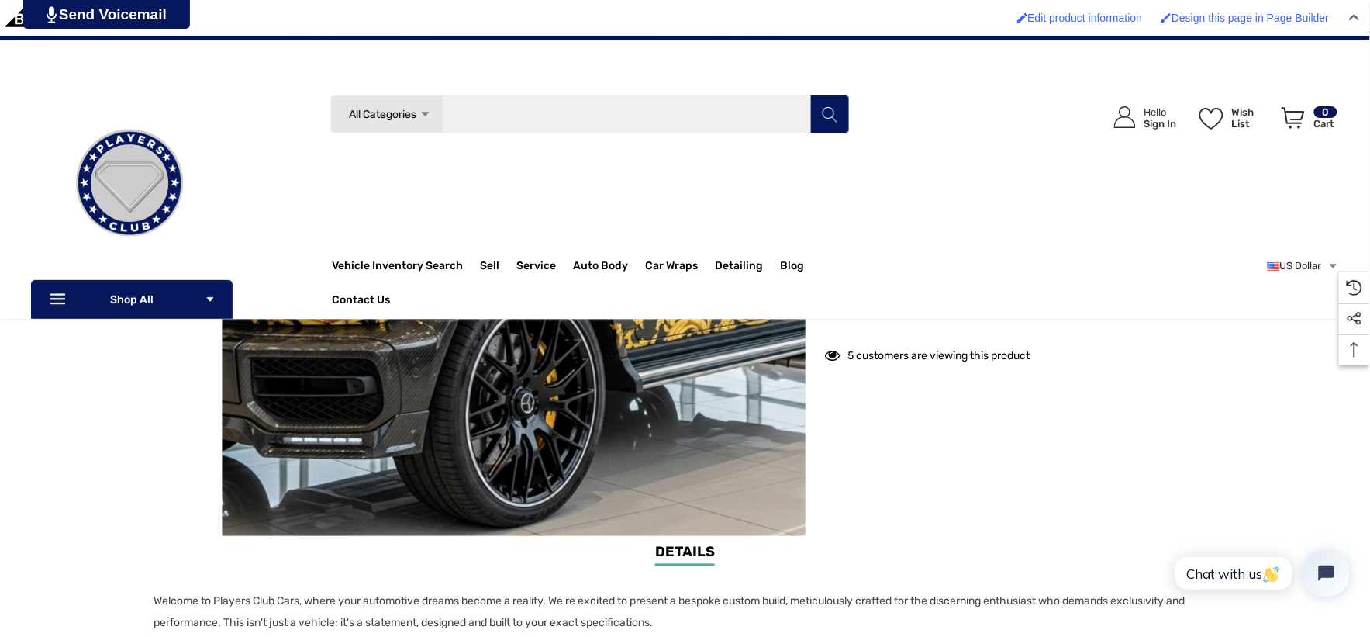
click at [595, 103] on input "Search" at bounding box center [590, 114] width 520 height 39
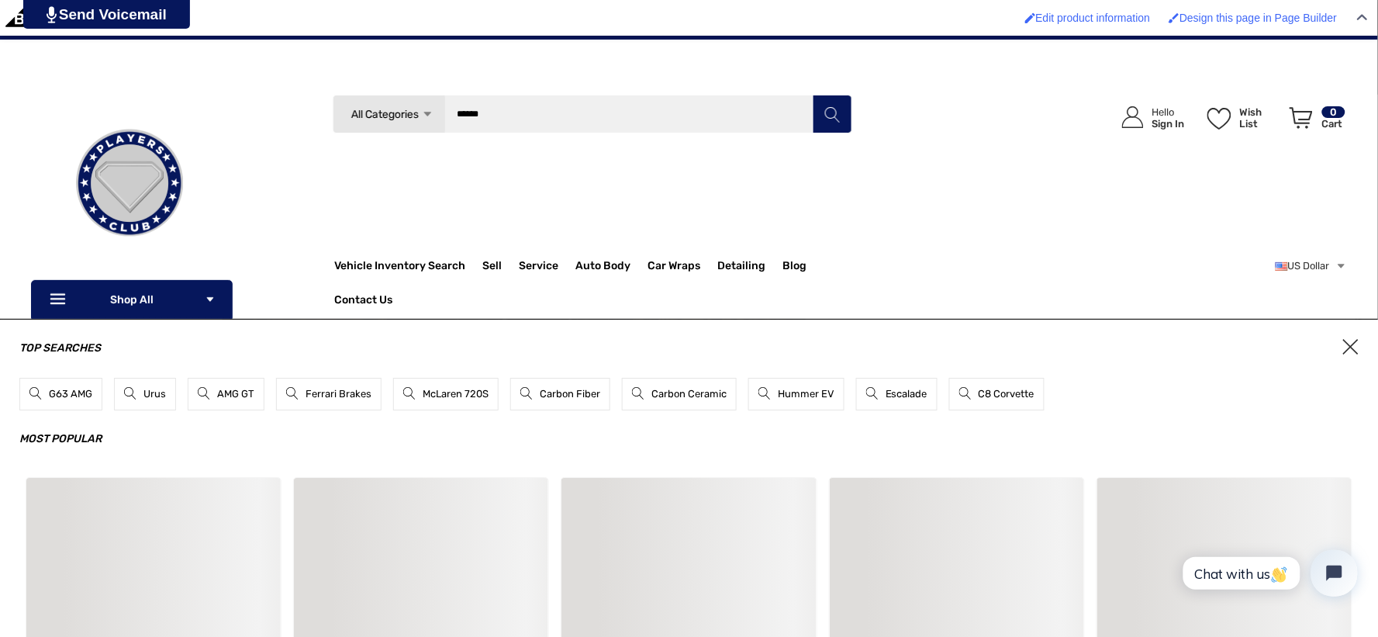
type input "******"
click at [813, 95] on button "Search" at bounding box center [832, 114] width 39 height 39
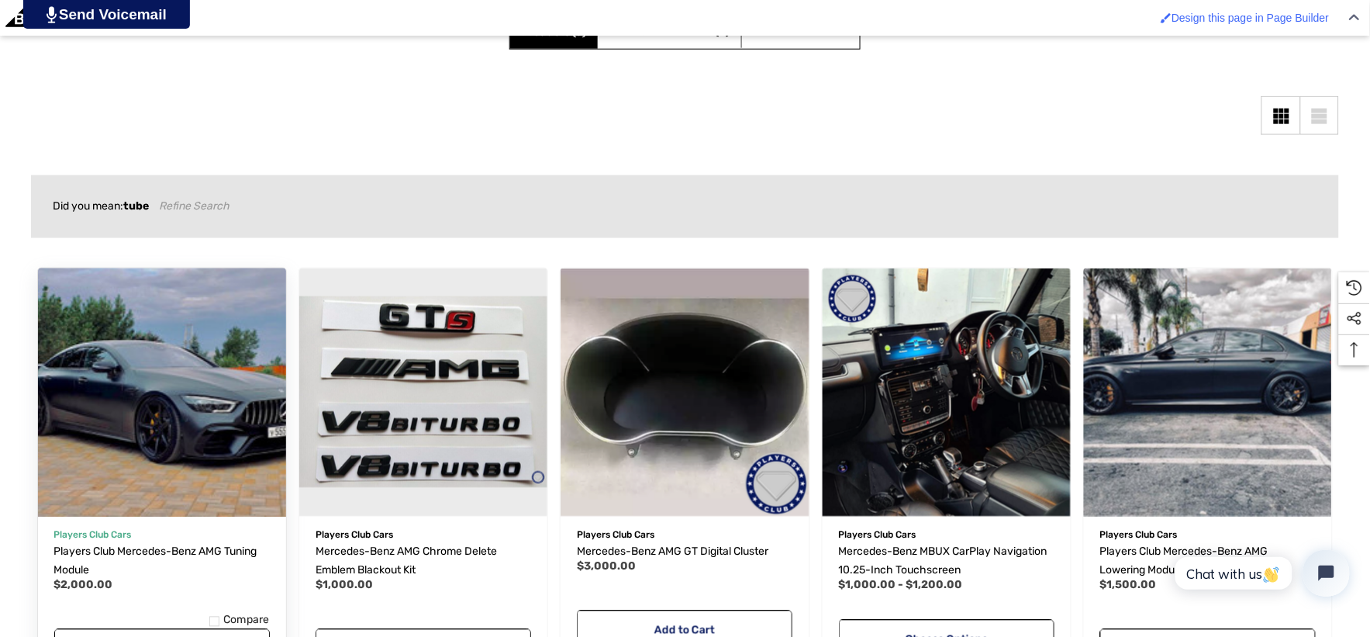
scroll to position [603, 0]
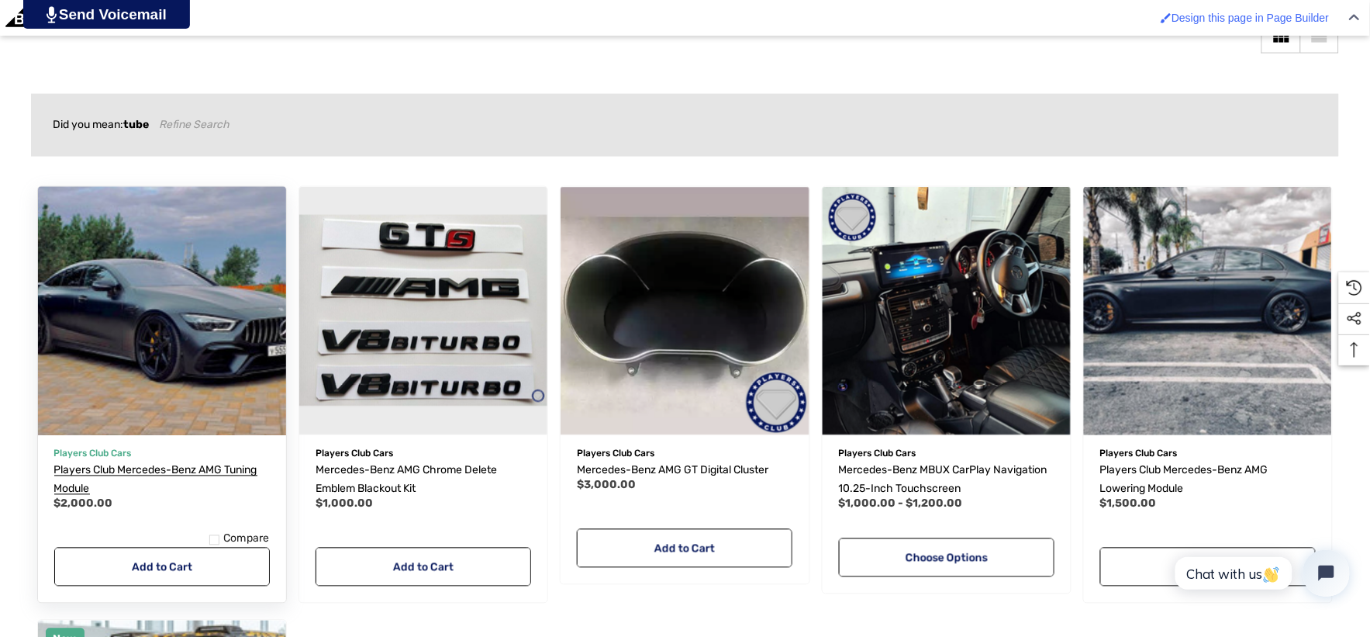
click at [159, 474] on span "Players Club Mercedes-Benz AMG Tuning Module" at bounding box center [155, 480] width 203 height 32
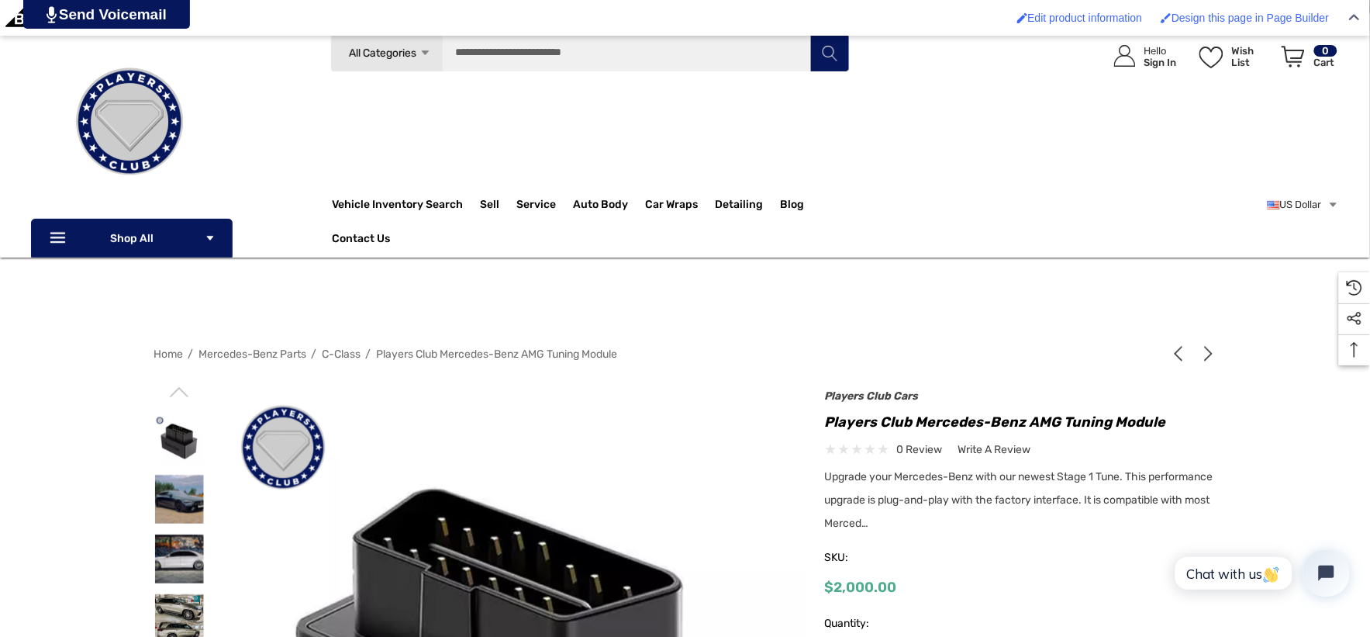
scroll to position [258, 0]
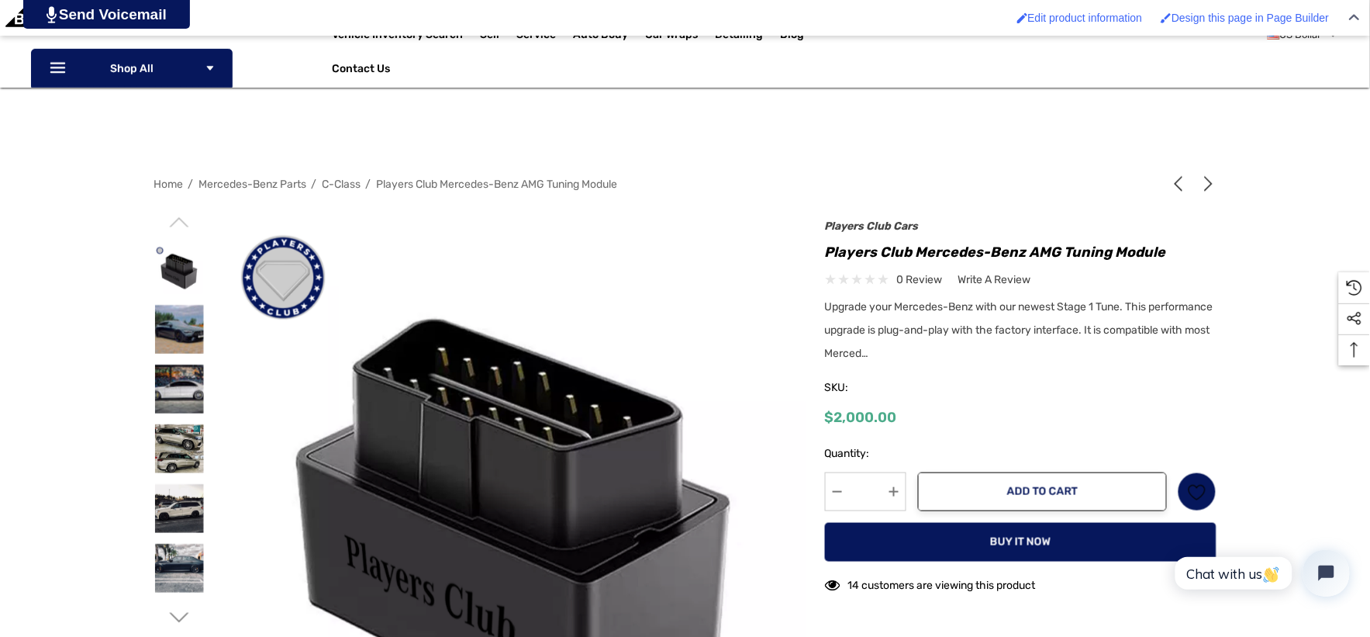
click at [250, 76] on div "Icon Line Icon Line Shop All Icon Arrow Down Icon Arrow Down Vehicles For Sale …" at bounding box center [685, 52] width 1308 height 72
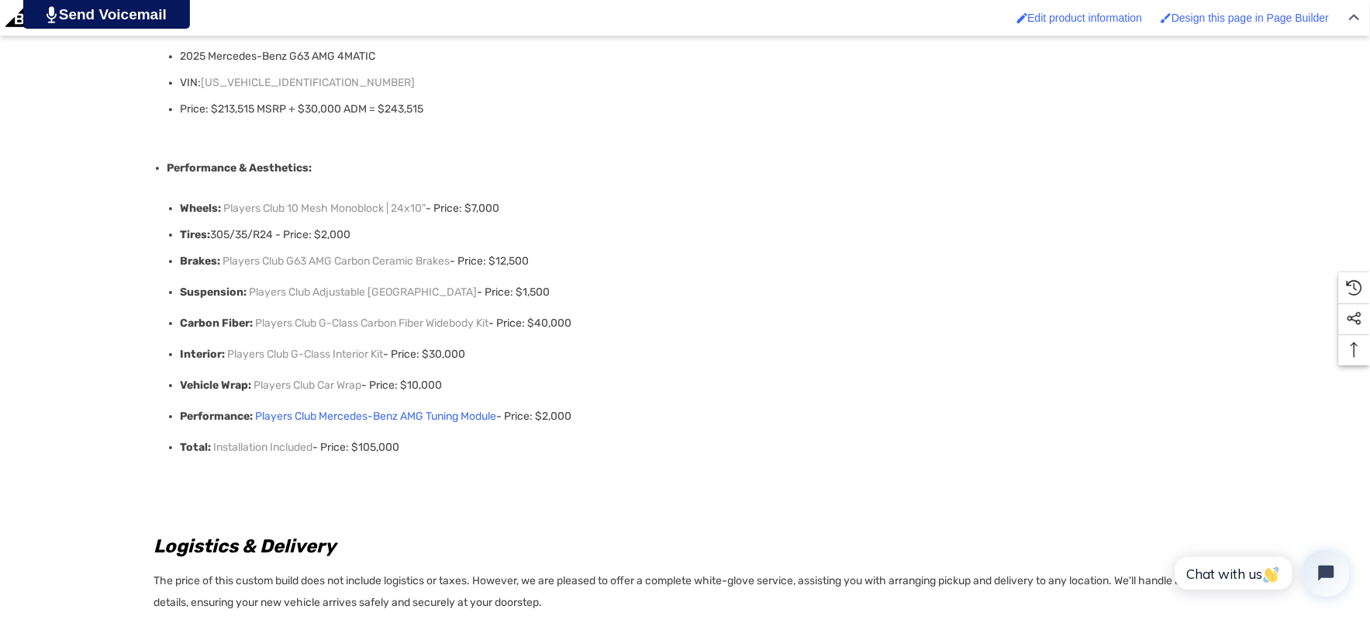
click at [421, 406] on link "Players Club Mercedes-Benz AMG Tuning Module" at bounding box center [376, 416] width 241 height 31
click at [368, 353] on link "Players Club G-Class Interior Kit" at bounding box center [306, 353] width 156 height 31
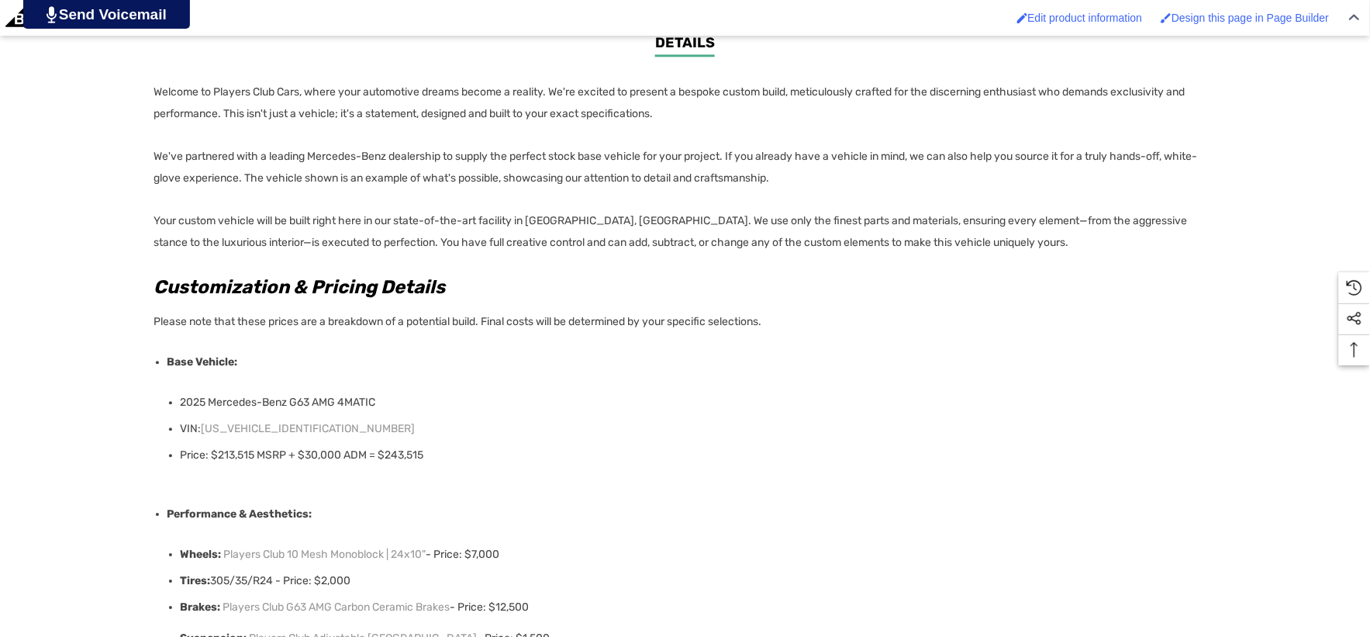
scroll to position [1034, 0]
click at [339, 423] on p "VIN: W1NWH5AB7SX054656" at bounding box center [694, 427] width 1027 height 22
drag, startPoint x: 329, startPoint y: 423, endPoint x: 205, endPoint y: 426, distance: 124.1
click at [205, 426] on p "VIN: W1NWH5AB7SX054656" at bounding box center [694, 427] width 1027 height 22
copy link "W1NWH5AB7SX054656"
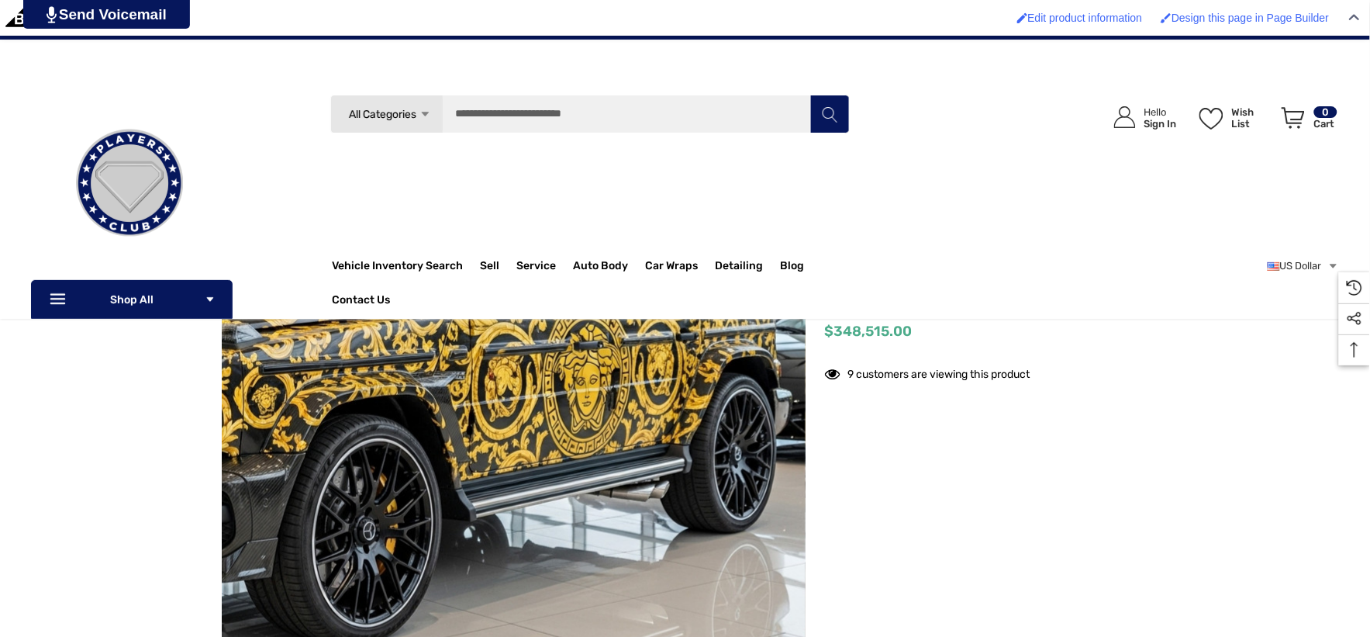
scroll to position [258, 0]
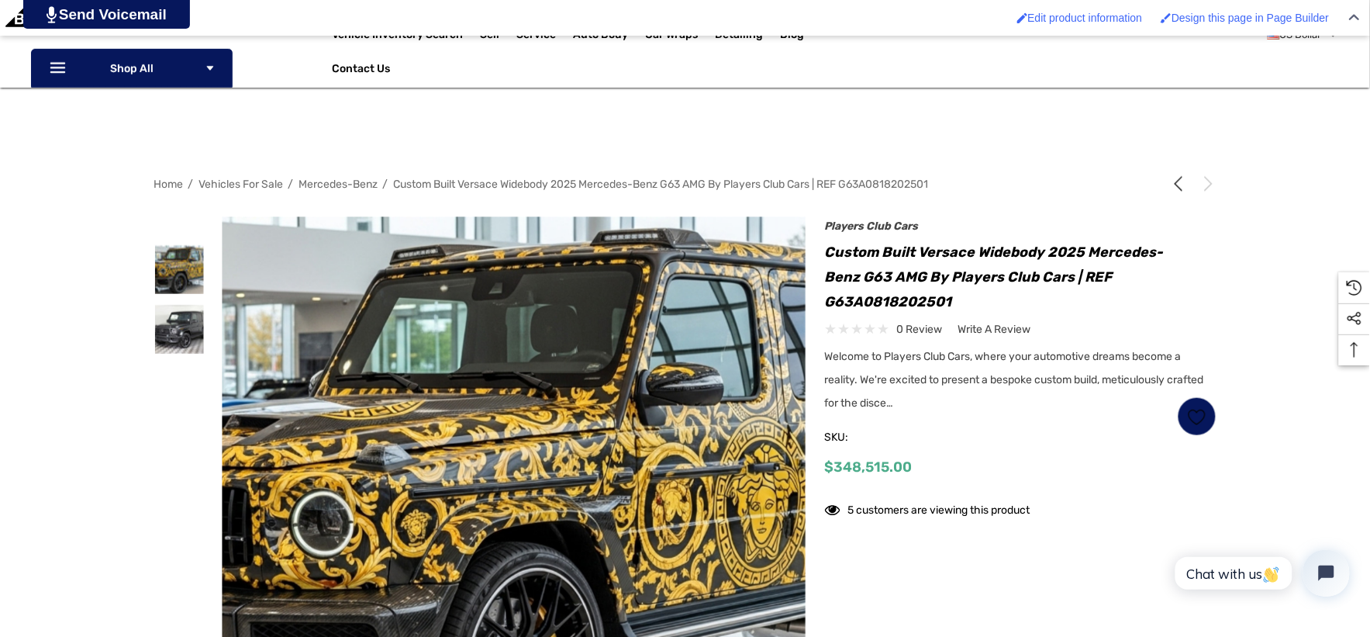
click at [318, 188] on span "Mercedes-Benz" at bounding box center [338, 184] width 79 height 13
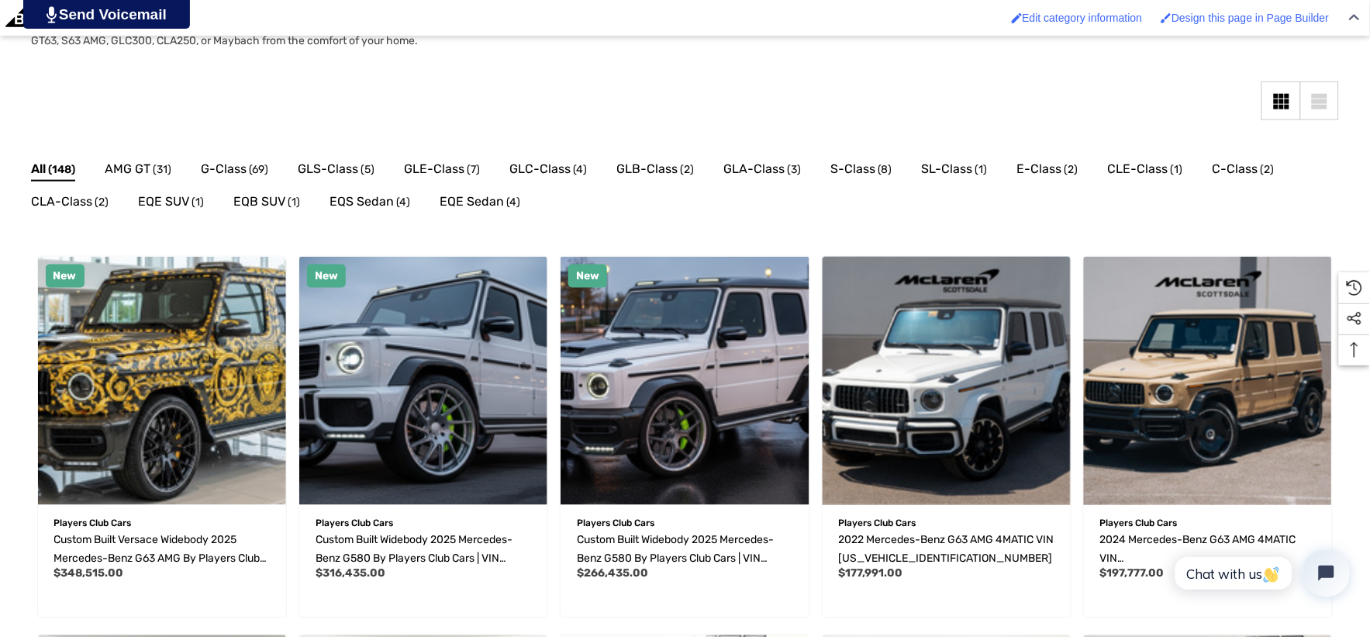
scroll to position [516, 0]
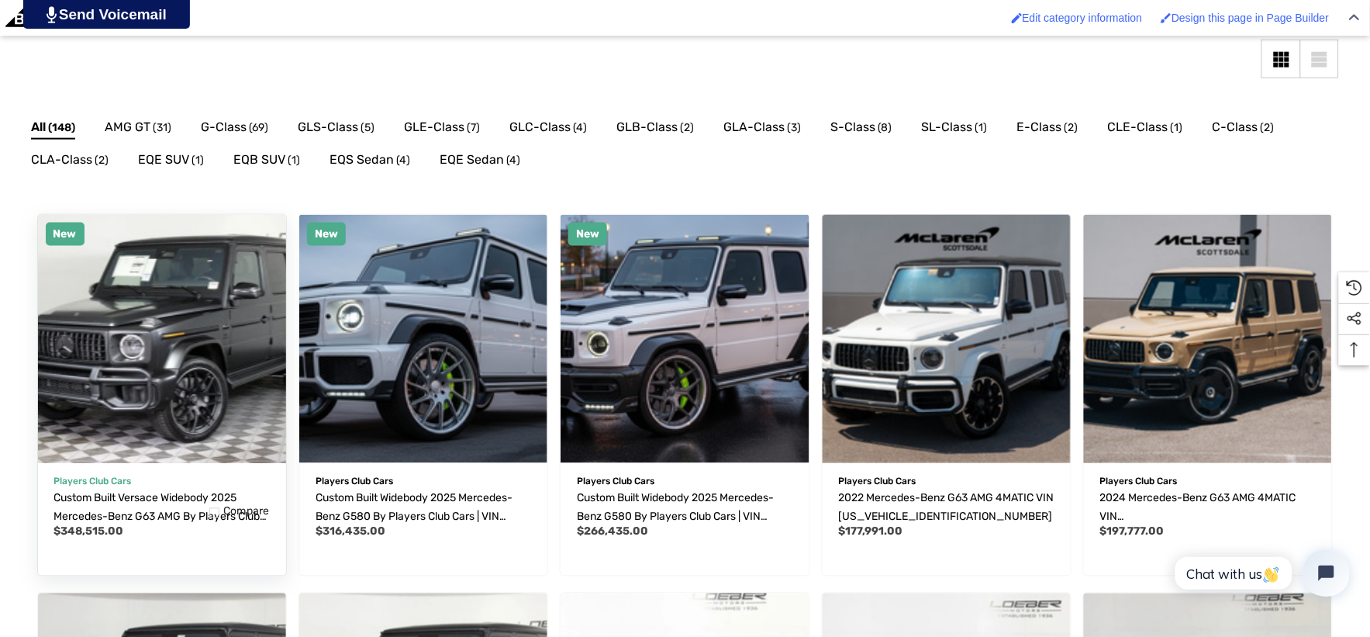
click at [148, 440] on button "Quick view" at bounding box center [111, 455] width 93 height 31
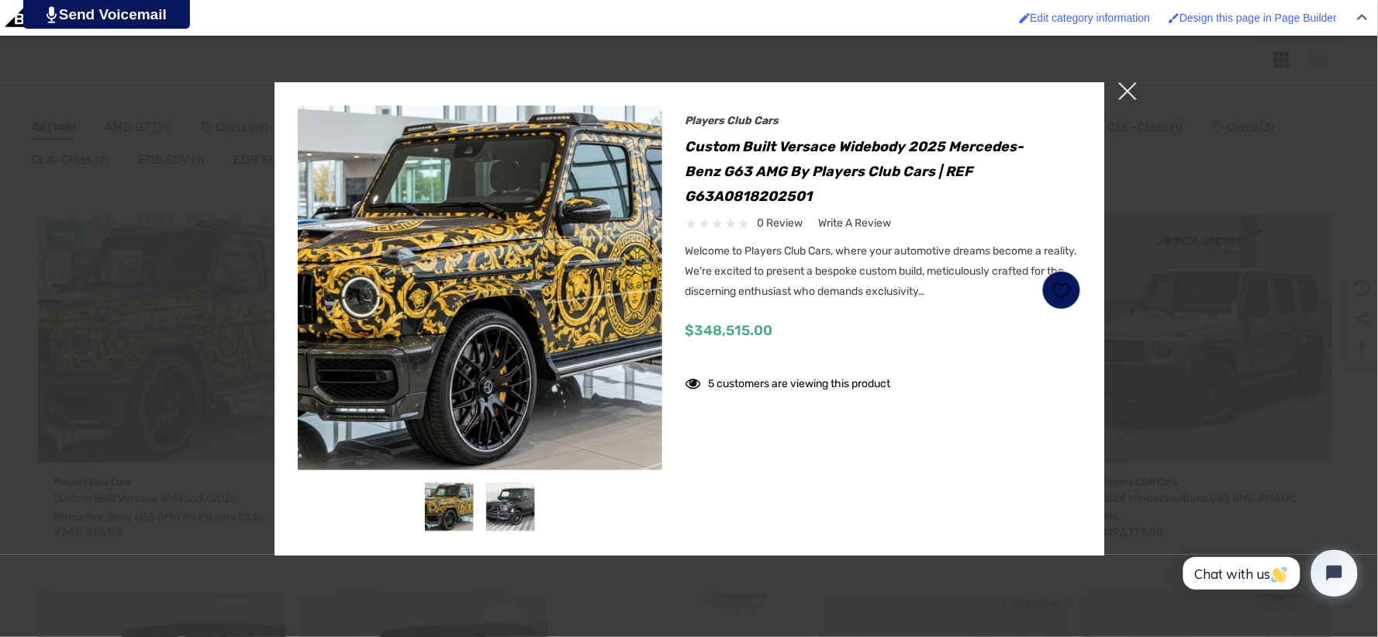
click at [1134, 93] on span "×" at bounding box center [1128, 91] width 18 height 18
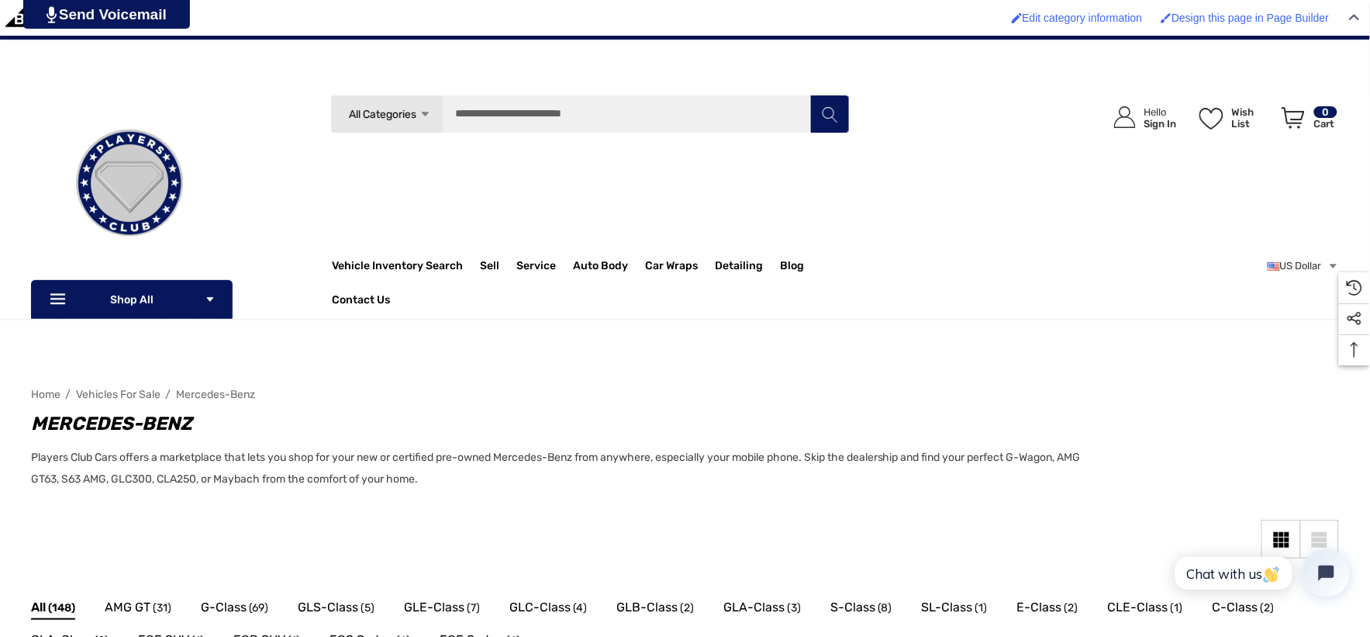
scroll to position [0, 0]
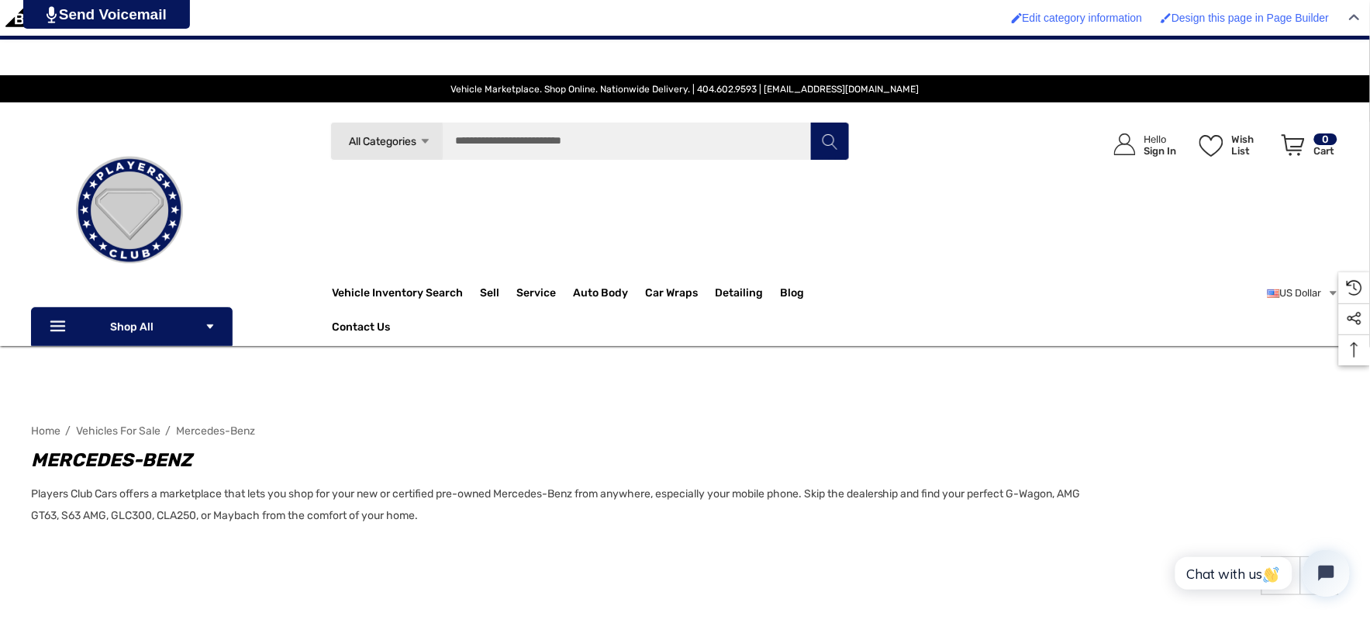
click at [99, 198] on img at bounding box center [129, 210] width 155 height 155
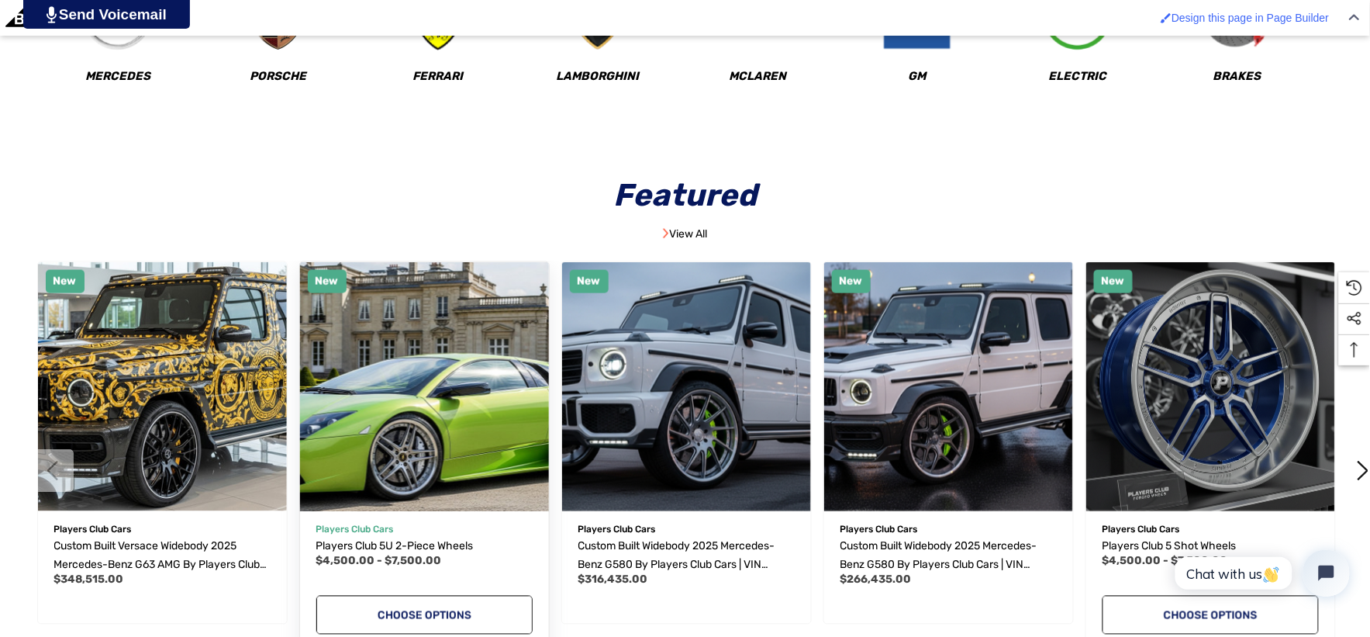
scroll to position [603, 0]
